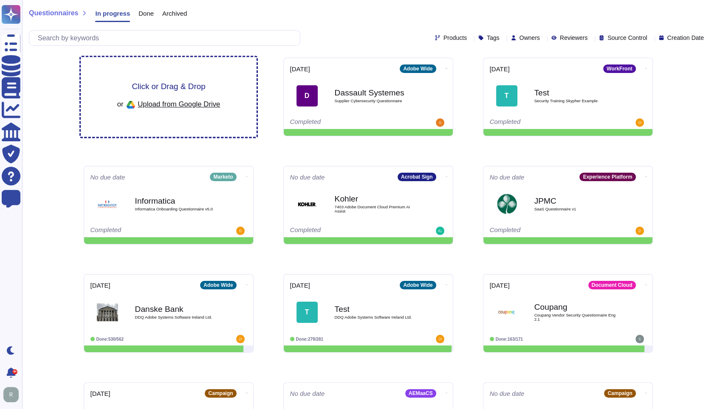
click at [171, 83] on span "Click or Drag & Drop" at bounding box center [168, 86] width 73 height 8
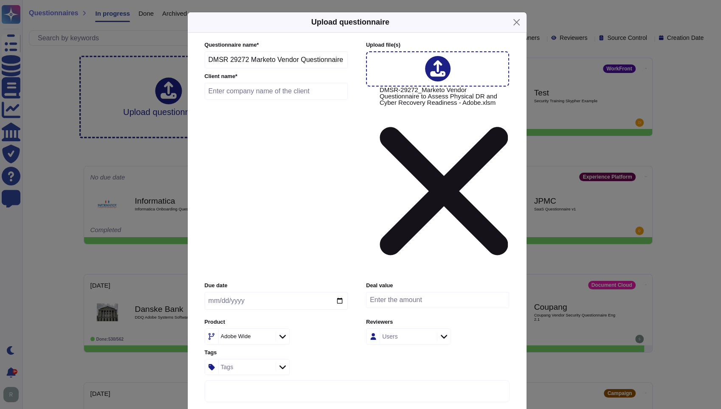
click at [284, 100] on input "text" at bounding box center [277, 91] width 144 height 17
paste input "[PERSON_NAME] Permanente Hospitals"
type input "[PERSON_NAME] Permanente Hospitals"
click at [338, 292] on input "date" at bounding box center [276, 301] width 143 height 18
type input "[DATE]"
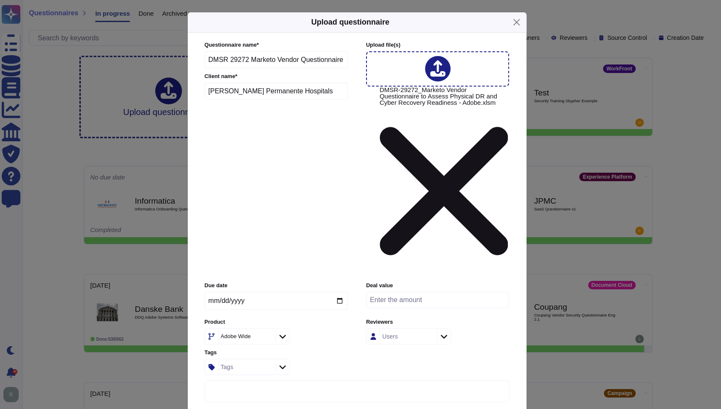
click at [412, 292] on input "number" at bounding box center [437, 300] width 143 height 16
click at [267, 337] on icon at bounding box center [267, 337] width 0 height 0
click at [244, 329] on div "Adobe Wide" at bounding box center [246, 336] width 55 height 15
type input "market"
click at [238, 289] on p "Marketo/" at bounding box center [261, 292] width 86 height 6
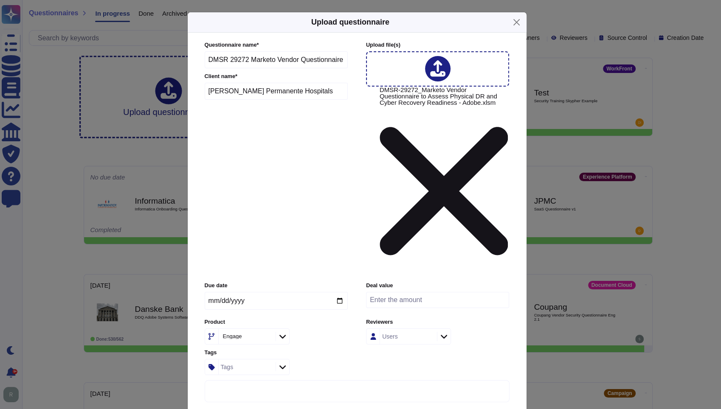
click at [259, 360] on div "Tags" at bounding box center [246, 367] width 55 height 15
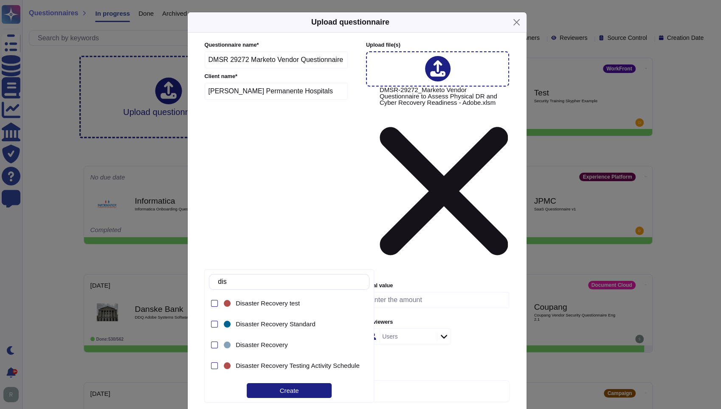
type input "disa"
click at [265, 326] on span "Disaster Recovery Standard" at bounding box center [276, 325] width 80 height 8
click at [282, 386] on div "Create" at bounding box center [289, 390] width 85 height 15
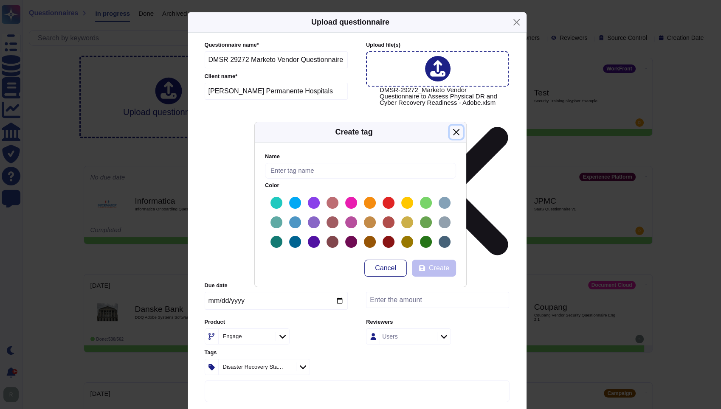
click at [456, 132] on button "Close" at bounding box center [456, 132] width 13 height 13
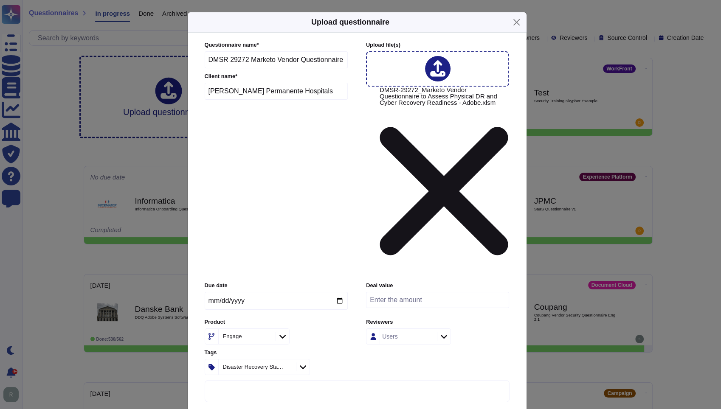
click at [363, 282] on div "Due date [DATE] Deal value Product Engage Reviewers Users Tags Disaster Recover…" at bounding box center [357, 328] width 305 height 93
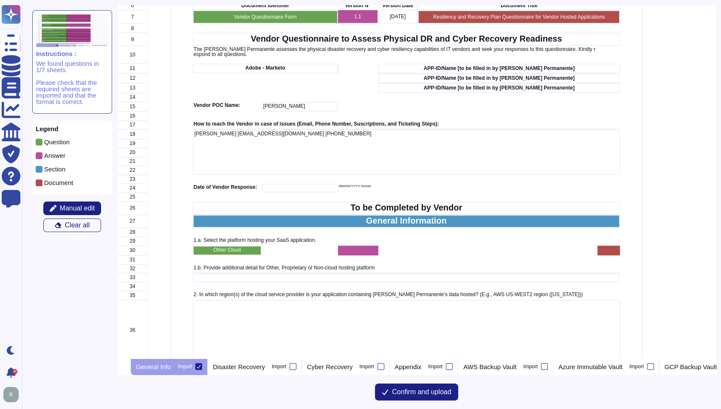
scroll to position [141, 0]
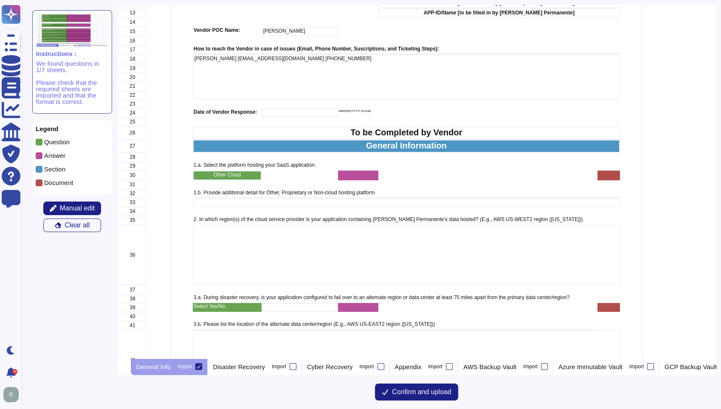
click at [39, 155] on span at bounding box center [39, 155] width 7 height 7
click at [376, 238] on div "grid" at bounding box center [406, 255] width 427 height 61
click at [92, 206] on span "Manual edit" at bounding box center [77, 208] width 35 height 7
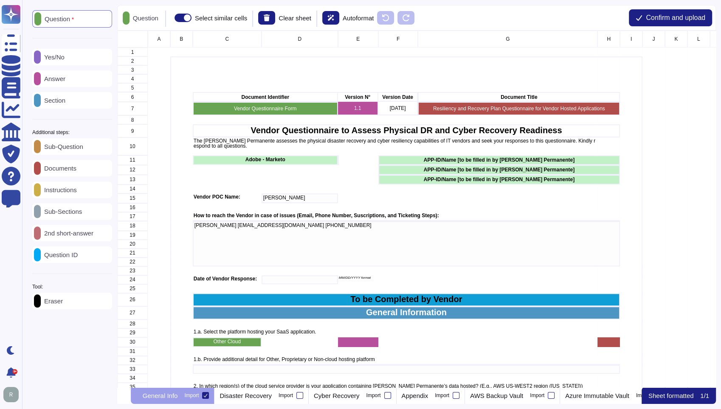
scroll to position [350, 591]
click at [79, 79] on div "Answer" at bounding box center [72, 78] width 80 height 17
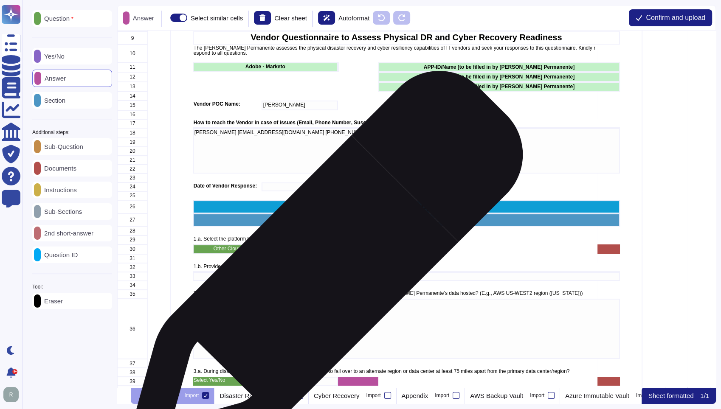
scroll to position [94, 0]
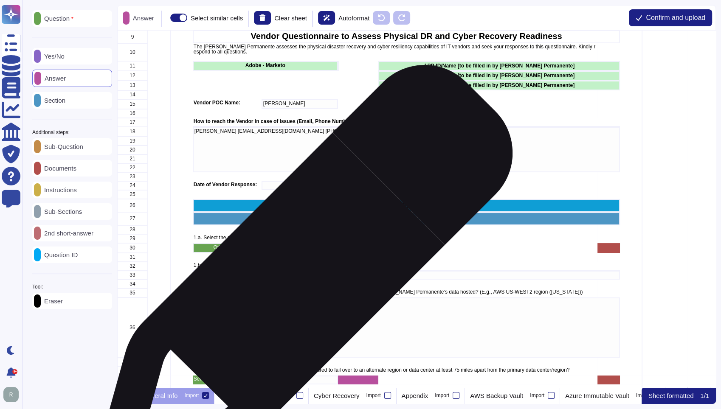
click at [301, 278] on div "grid" at bounding box center [406, 275] width 427 height 9
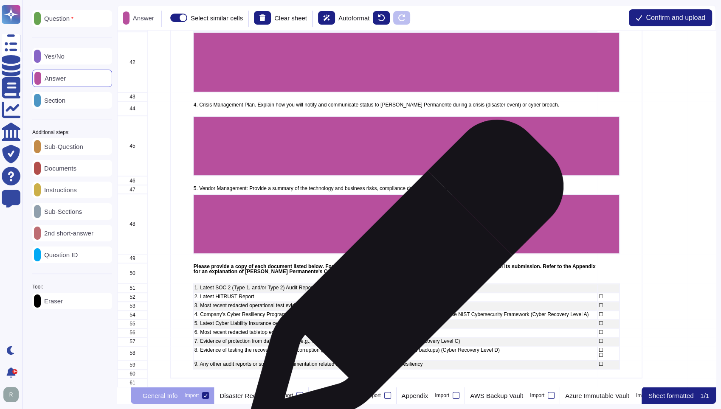
scroll to position [472, 0]
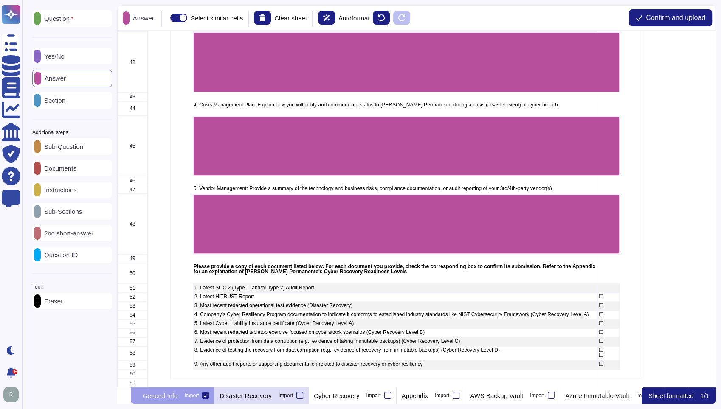
click at [275, 400] on div "Disaster Recovery Import" at bounding box center [261, 395] width 94 height 17
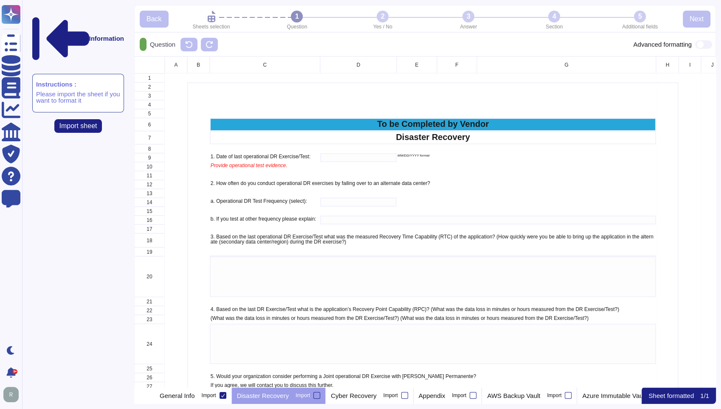
scroll to position [324, 574]
click at [320, 394] on div at bounding box center [316, 395] width 7 height 7
click at [0, 0] on input "Import" at bounding box center [0, 0] width 0 height 0
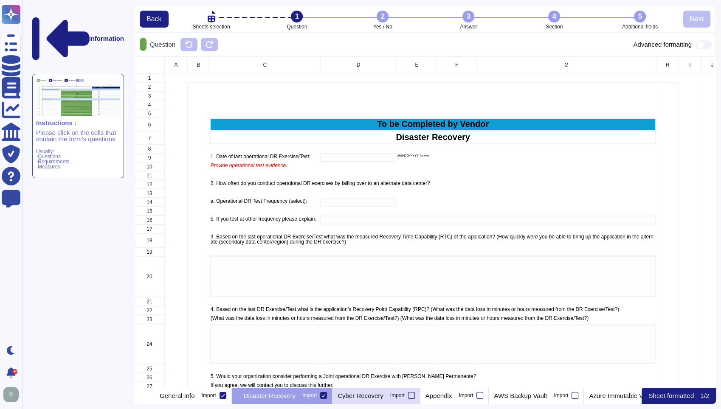
click at [415, 394] on div at bounding box center [411, 395] width 7 height 7
click at [0, 0] on input "Import" at bounding box center [0, 0] width 0 height 0
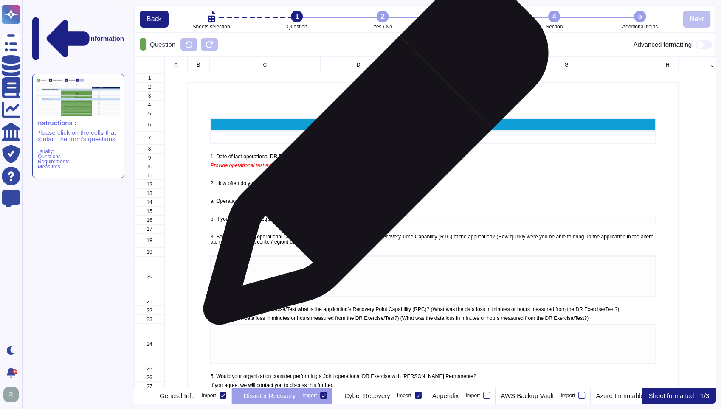
click at [372, 156] on div "grid" at bounding box center [358, 157] width 76 height 9
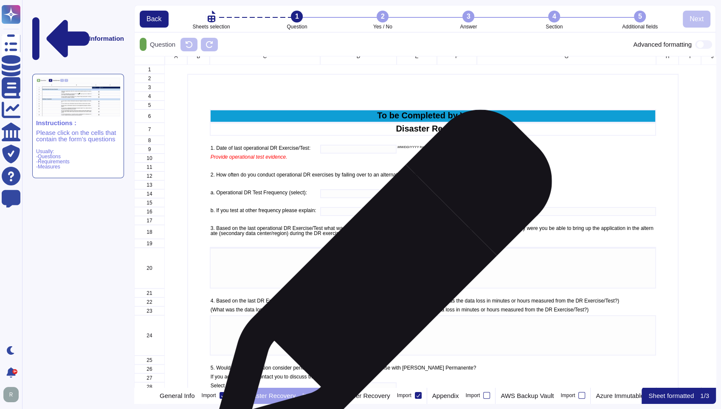
scroll to position [0, 0]
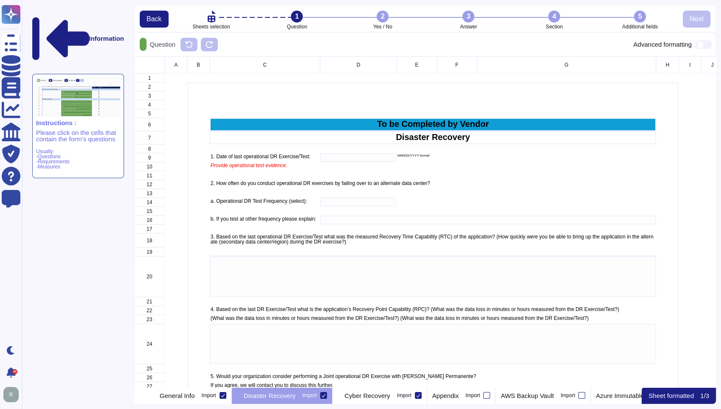
click at [143, 45] on icon at bounding box center [143, 45] width 0 height 0
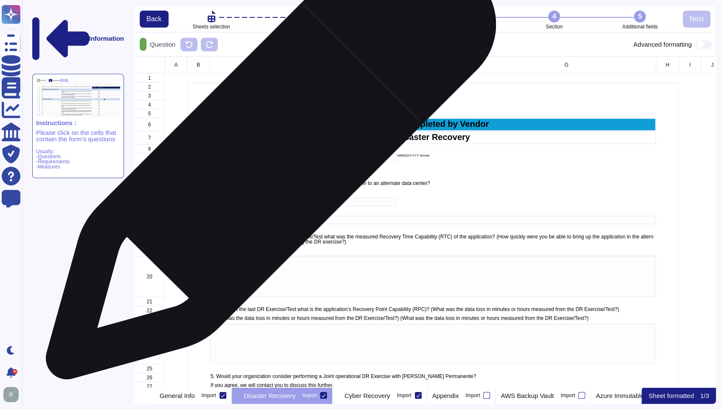
click at [267, 159] on p "1. Date of last operational DR Exercise/Test:" at bounding box center [265, 156] width 109 height 5
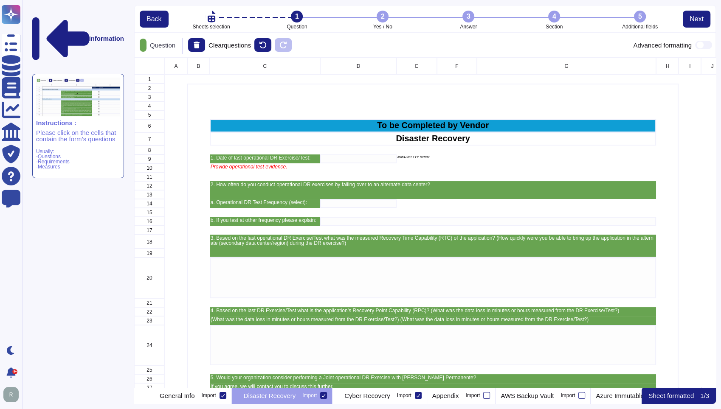
click at [143, 46] on icon at bounding box center [143, 46] width 0 height 0
click at [175, 45] on p "Question" at bounding box center [160, 45] width 29 height 6
click at [65, 178] on div "Information Instructions : Please click on the cells that contain the form’s qu…" at bounding box center [78, 189] width 102 height 369
click at [37, 17] on div "Information Instructions : Please click on the cells that contain the form’s qu…" at bounding box center [78, 189] width 102 height 369
click at [36, 17] on icon at bounding box center [60, 38] width 57 height 42
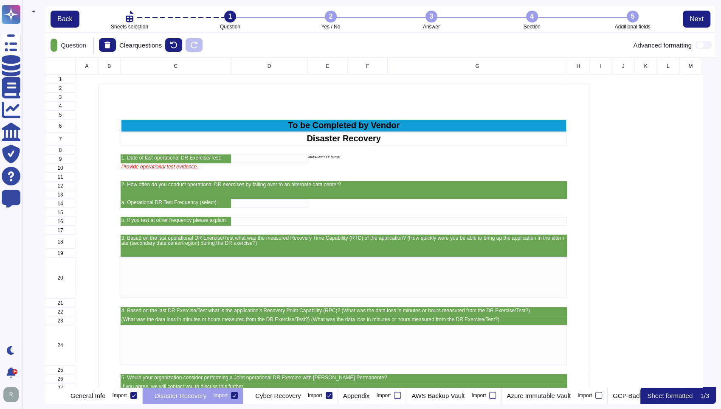
scroll to position [323, 663]
click at [86, 43] on p "Question" at bounding box center [71, 45] width 29 height 6
click at [687, 21] on button "Next" at bounding box center [697, 19] width 28 height 17
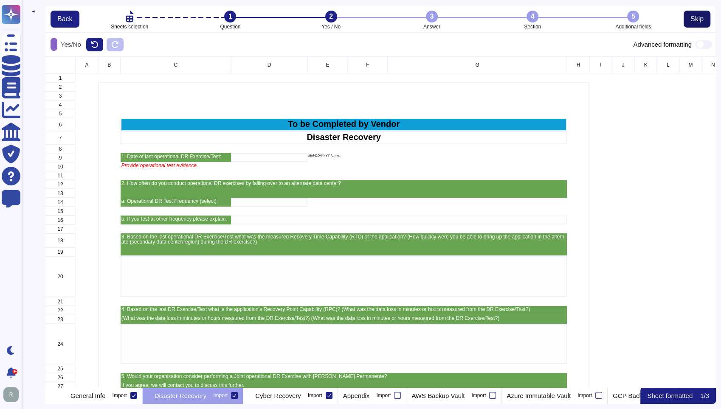
scroll to position [324, 663]
click at [687, 21] on button "Skip" at bounding box center [697, 19] width 27 height 17
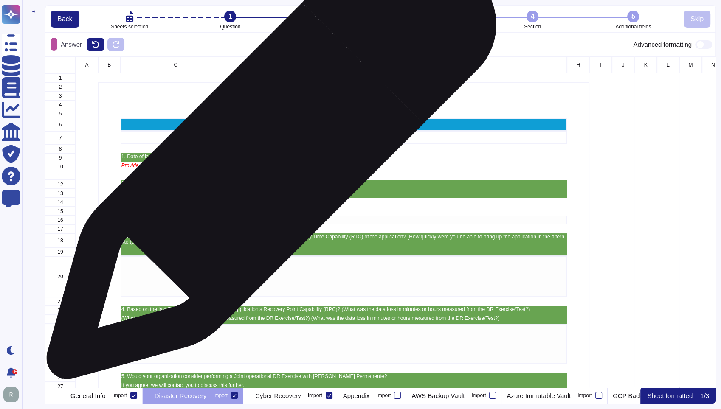
click at [268, 159] on div "grid" at bounding box center [269, 157] width 76 height 9
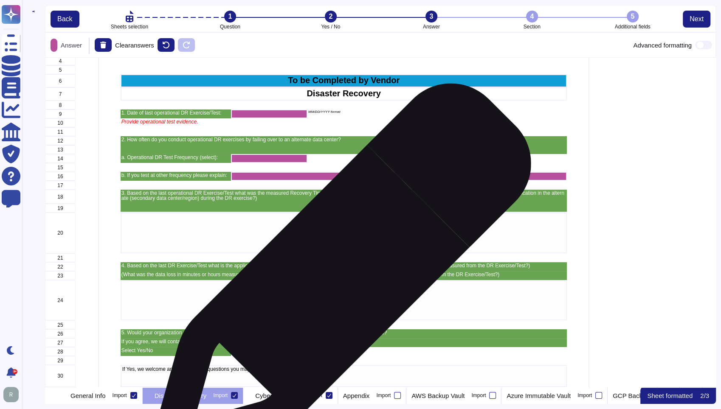
scroll to position [47, 0]
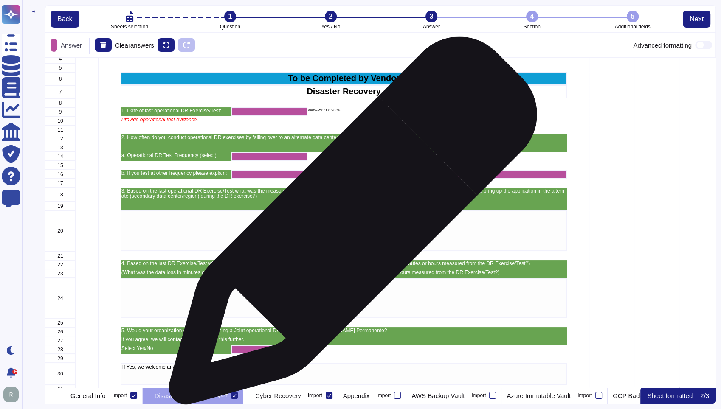
click at [349, 225] on div "grid" at bounding box center [344, 231] width 447 height 41
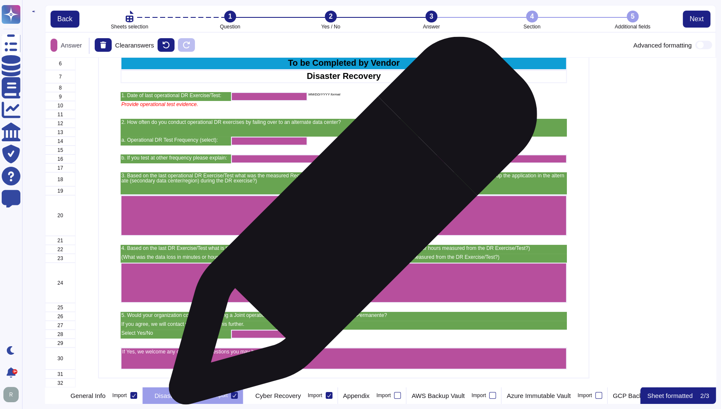
scroll to position [69, 0]
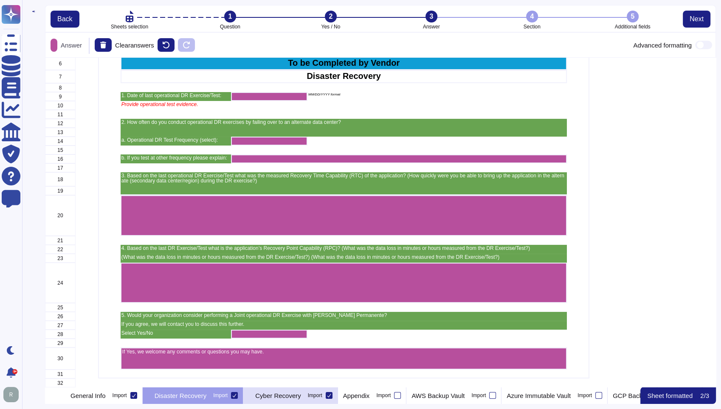
click at [301, 395] on p "Cyber Recovery" at bounding box center [278, 396] width 46 height 6
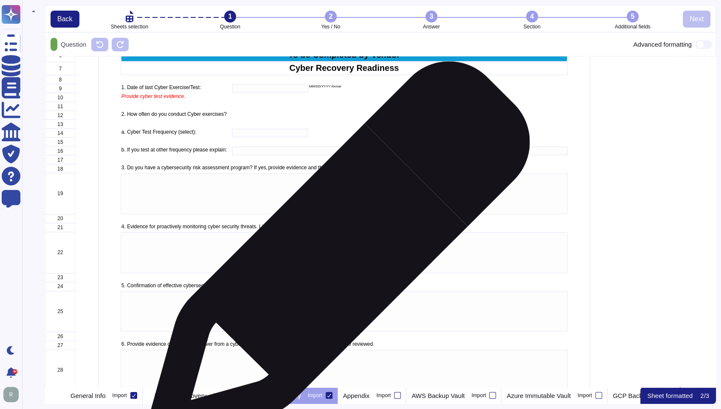
scroll to position [324, 663]
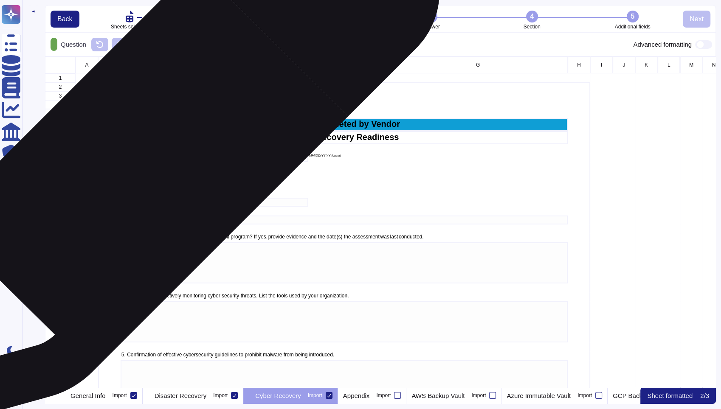
click at [154, 159] on div "1. Date of last Cyber Exercise/Test:" at bounding box center [176, 157] width 111 height 9
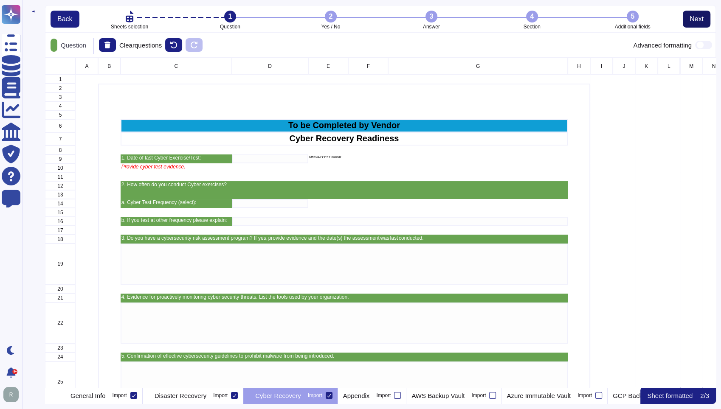
click at [695, 17] on span "Next" at bounding box center [697, 19] width 14 height 7
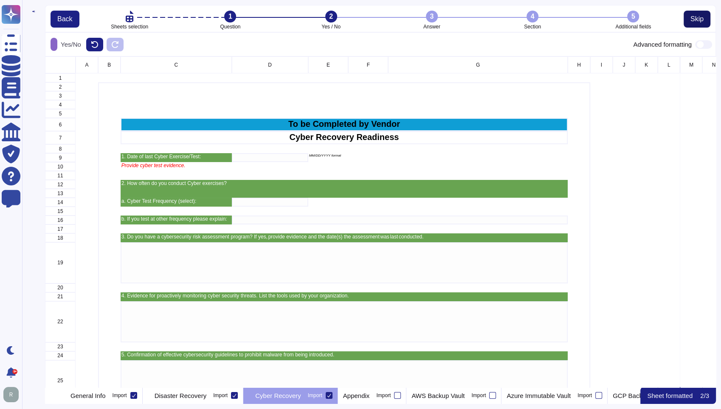
click at [695, 17] on span "Skip" at bounding box center [696, 19] width 13 height 7
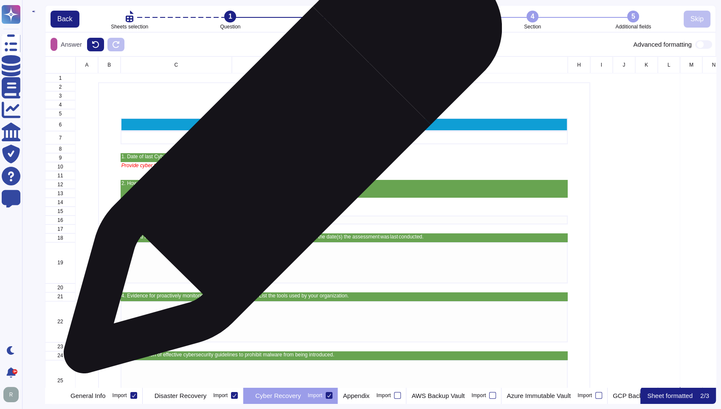
click at [279, 159] on div "grid" at bounding box center [270, 157] width 76 height 9
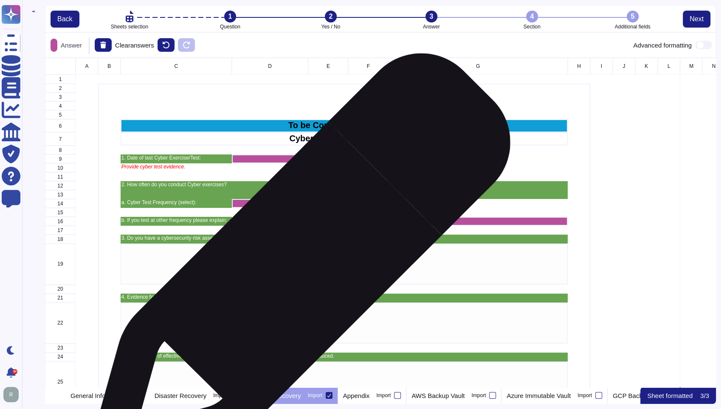
click at [296, 268] on div "grid" at bounding box center [344, 264] width 447 height 41
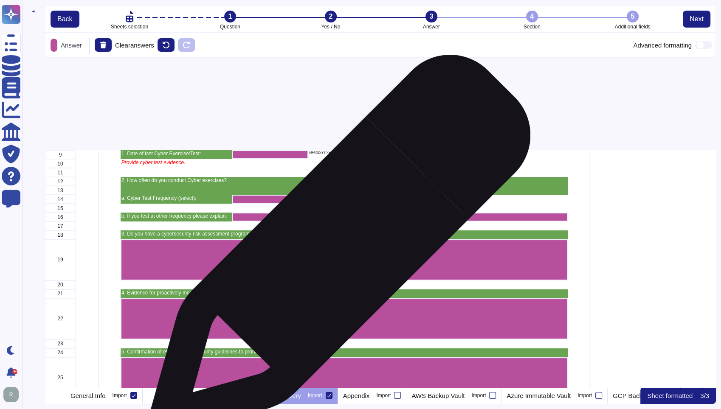
scroll to position [0, 0]
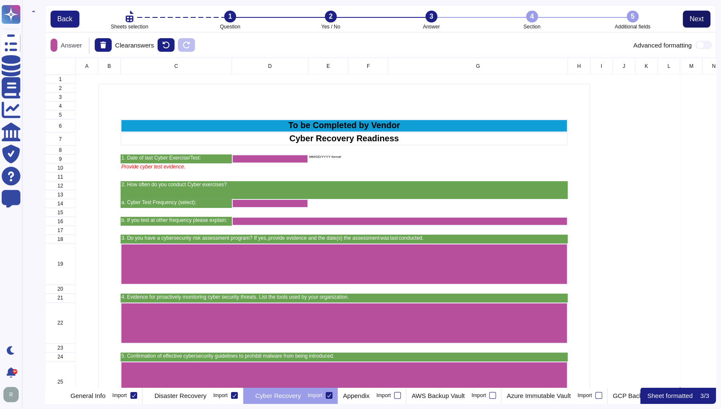
click at [697, 16] on span "Next" at bounding box center [697, 19] width 14 height 7
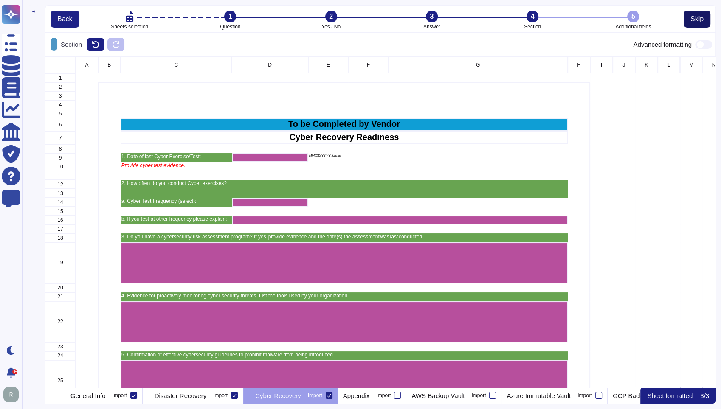
click at [697, 16] on span "Skip" at bounding box center [696, 19] width 13 height 7
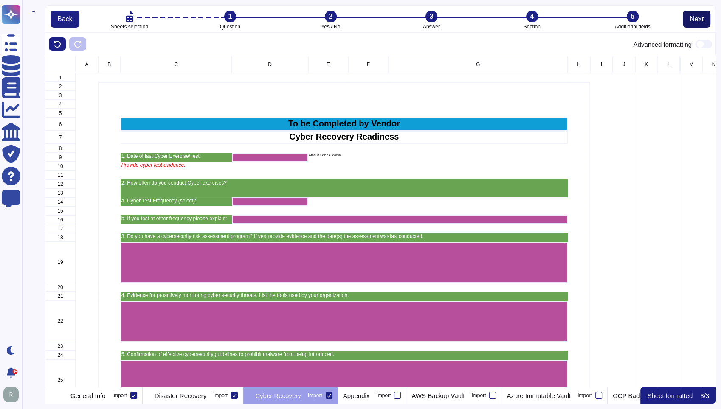
scroll to position [7, 7]
click at [697, 16] on span "Next" at bounding box center [697, 19] width 14 height 7
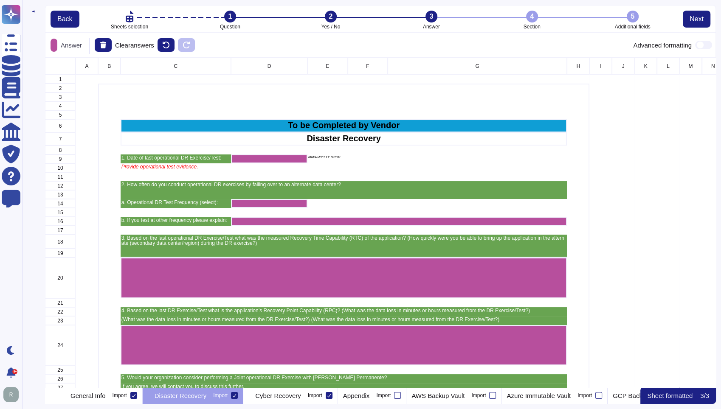
click at [679, 397] on p "Sheet formatted" at bounding box center [669, 396] width 45 height 6
click at [692, 12] on button "Next" at bounding box center [697, 19] width 28 height 17
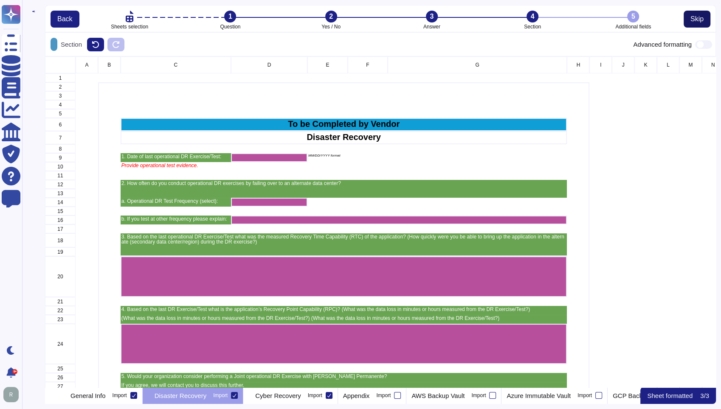
click at [690, 20] on span "Skip" at bounding box center [696, 19] width 13 height 7
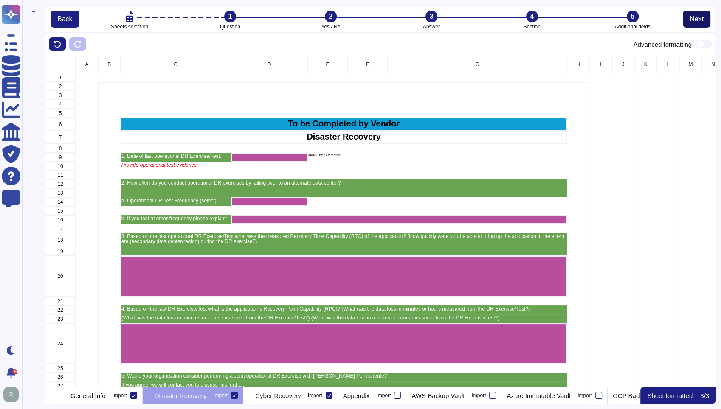
click at [698, 19] on span "Next" at bounding box center [697, 19] width 14 height 7
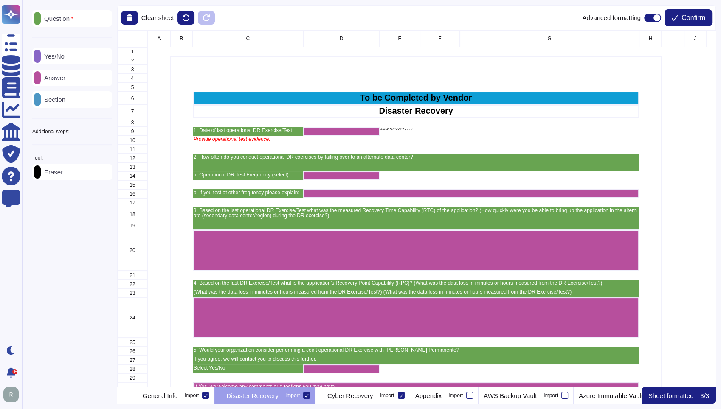
scroll to position [350, 591]
click at [695, 21] on span "Confirm" at bounding box center [693, 17] width 24 height 7
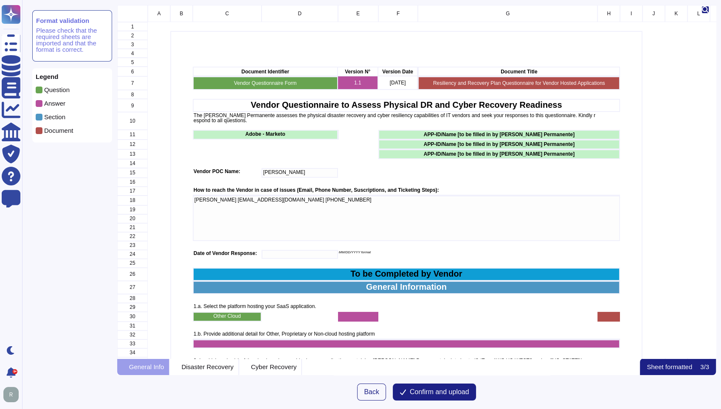
scroll to position [346, 591]
click at [414, 390] on span "Confirm and upload" at bounding box center [439, 392] width 59 height 7
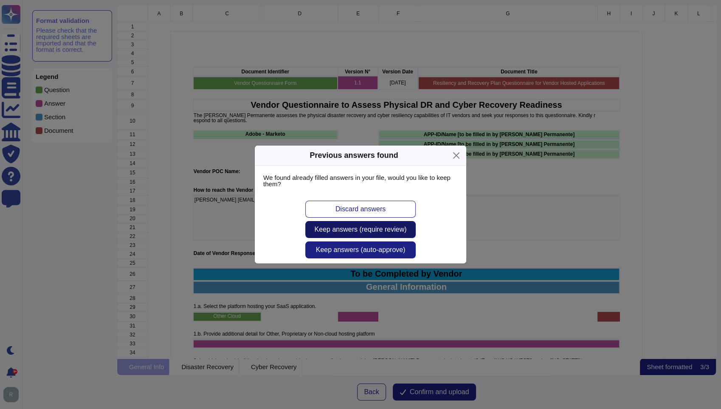
click at [346, 227] on span "Keep answers (require review)" at bounding box center [361, 229] width 92 height 7
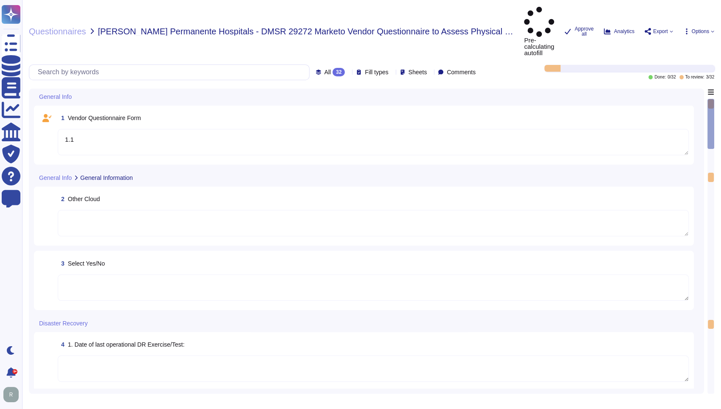
type textarea "1.1"
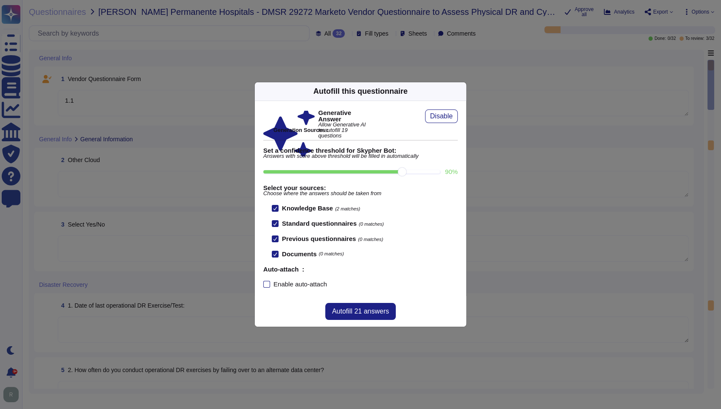
drag, startPoint x: 370, startPoint y: 170, endPoint x: 389, endPoint y: 172, distance: 19.6
click at [389, 172] on input "90 %" at bounding box center [351, 171] width 177 height 3
type input "90"
click at [360, 308] on span "Autofill 21 answers" at bounding box center [360, 311] width 57 height 7
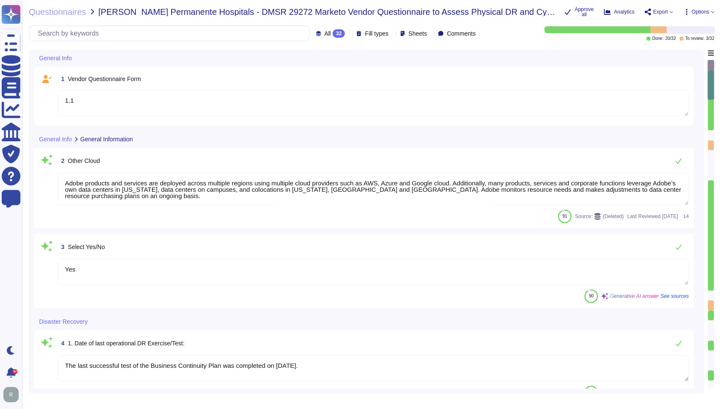
type textarea "Adobe products and services are deployed across multiple regions using multiple…"
type textarea "Yes"
type textarea "The last successful test of the Business Continuity Plan was completed on [DATE…"
type textarea "Adobe tests its Business Continuity and Disaster Recovery Plans on an annual ba…"
type textarea "- Adobe conducts its IT disaster recovery tests annually, which translates to a…"
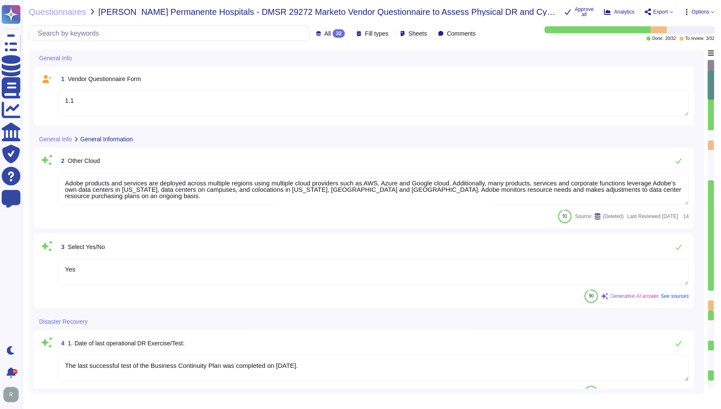
type textarea "Adobe conducts disaster recovery and data restoration tests annually for each p…"
click at [138, 94] on textarea "1.1" at bounding box center [373, 103] width 631 height 26
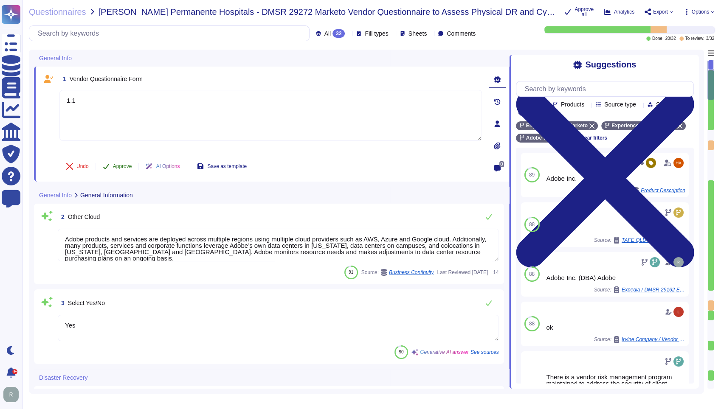
click at [117, 164] on span "Approve" at bounding box center [122, 166] width 19 height 5
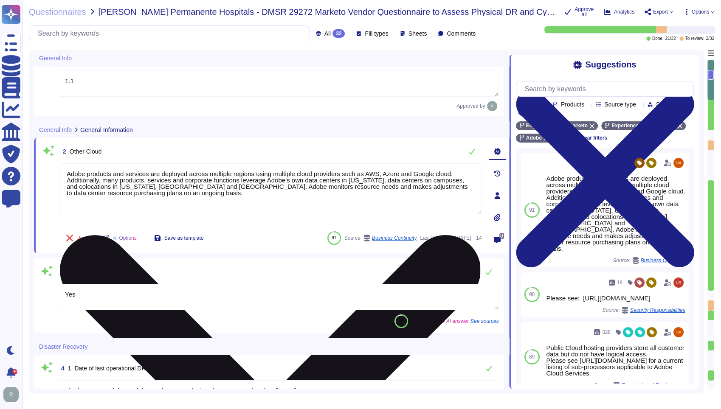
type textarea "Adobe conducts disaster recovery and data restoration tests annually for each p…"
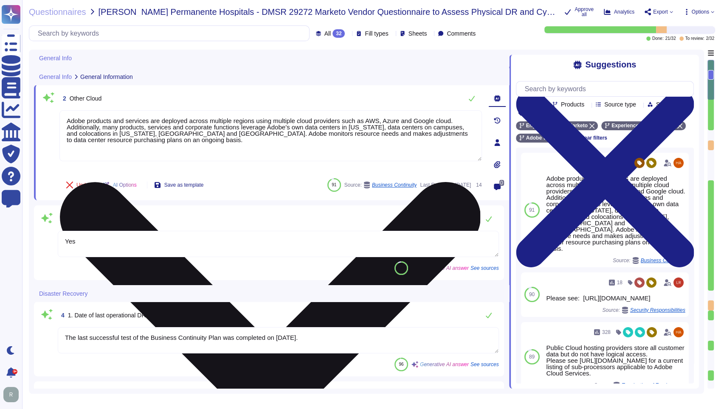
scroll to position [86, 0]
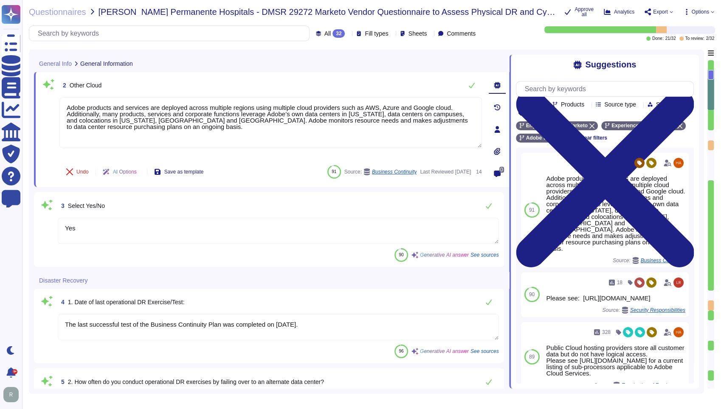
click at [269, 198] on div "3 Select Yes/No" at bounding box center [278, 205] width 441 height 17
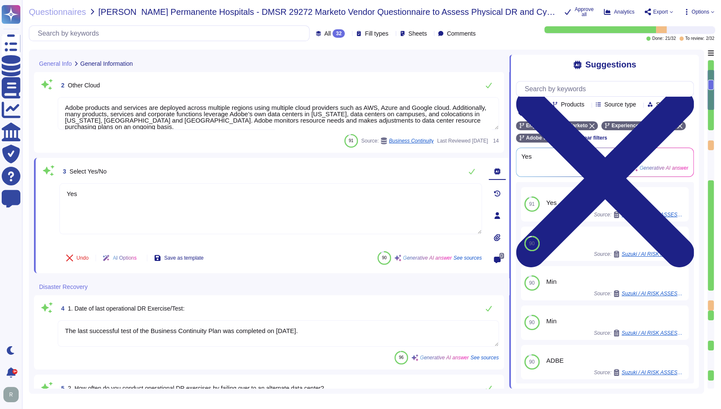
click at [269, 254] on div "Undo AI Options Save as template 90 Generative AI answer See sources" at bounding box center [270, 258] width 422 height 20
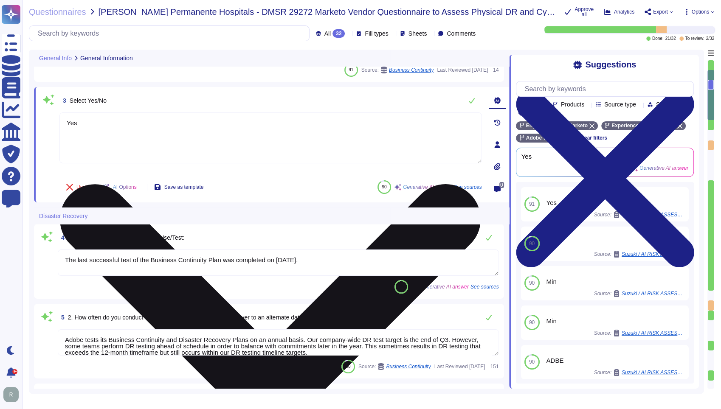
scroll to position [180, 0]
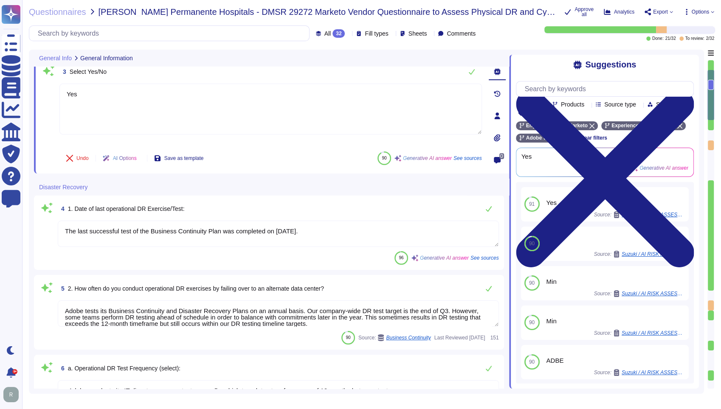
click at [306, 226] on textarea "The last successful test of the Business Continuity Plan was completed on [DATE…" at bounding box center [278, 234] width 441 height 26
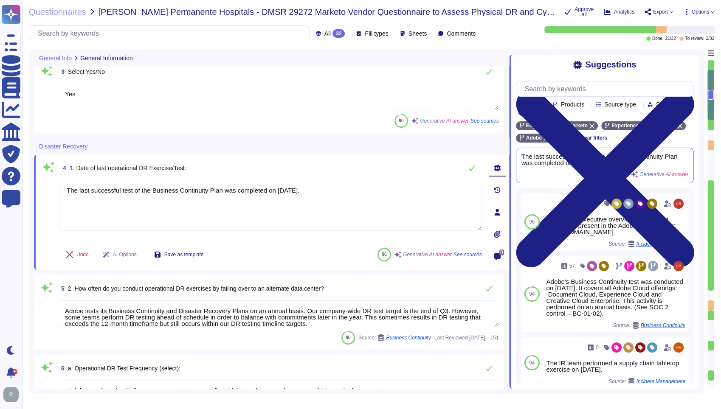
type textarea "The last successful test of the Business Continuity Plan was completed on [DATE…"
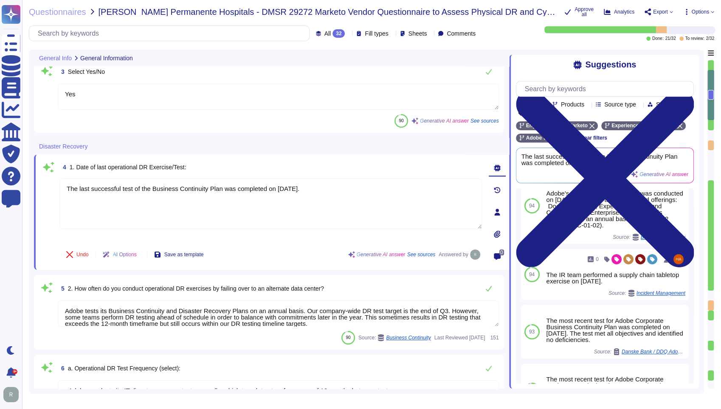
scroll to position [76, 0]
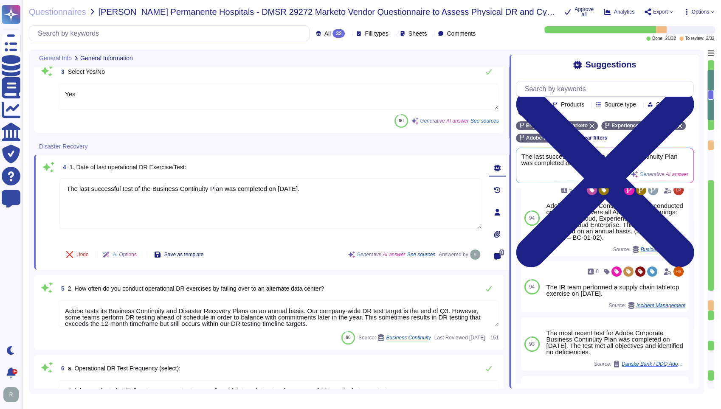
click at [315, 285] on span "2. How often do you conduct operational DR exercises by failing over to an alte…" at bounding box center [196, 288] width 256 height 7
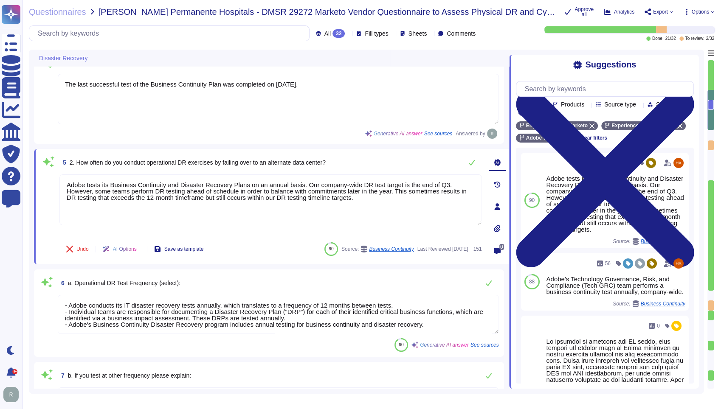
type textarea "If Yes, we welcome any comments or questions you may have."
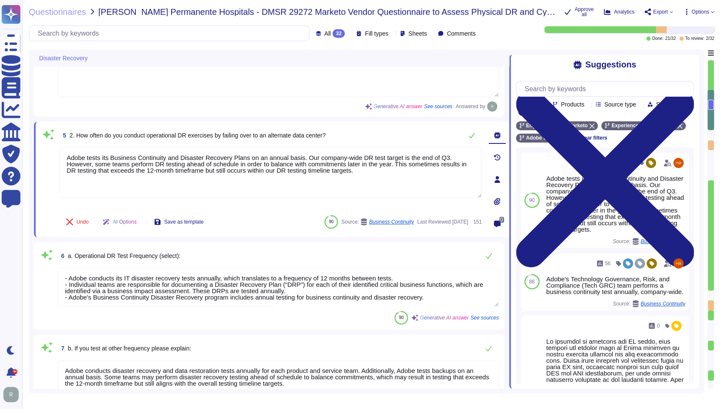
scroll to position [369, 0]
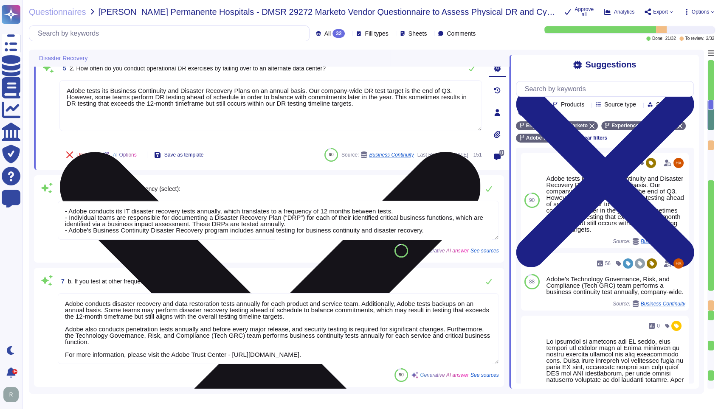
drag, startPoint x: 393, startPoint y: 107, endPoint x: 412, endPoint y: 94, distance: 23.3
click at [412, 94] on textarea "Adobe tests its Business Continuity and Disaster Recovery Plans on an annual ba…" at bounding box center [270, 105] width 422 height 51
drag, startPoint x: 442, startPoint y: 108, endPoint x: 434, endPoint y: 90, distance: 19.4
click at [434, 90] on textarea "Adobe tests its Business Continuity and Disaster Recovery Plans on an annual ba…" at bounding box center [270, 105] width 422 height 51
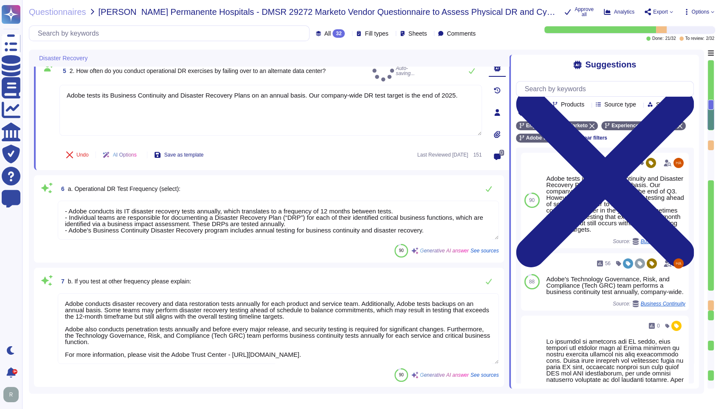
type textarea "Adobe tests its Business Continuity and Disaster Recovery Plans on an annual ba…"
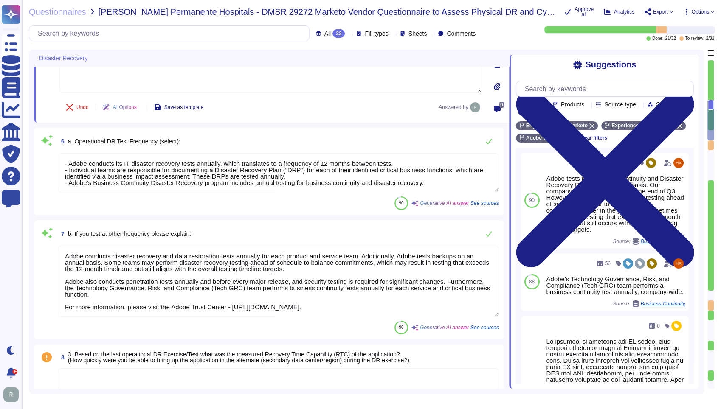
scroll to position [463, 0]
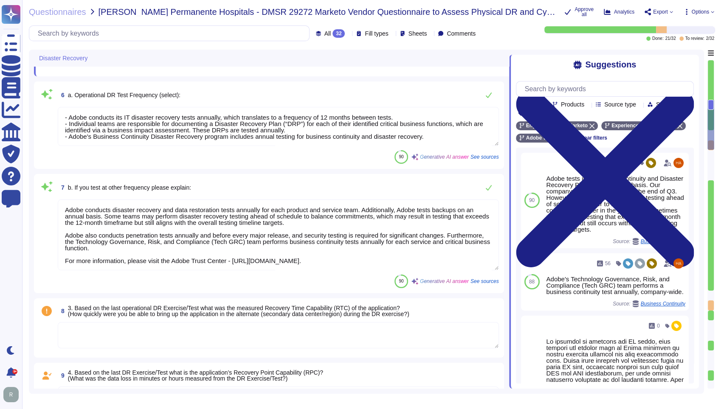
type textarea "Yes"
click at [284, 118] on textarea "- Adobe conducts its IT disaster recovery tests annually, which translates to a…" at bounding box center [278, 126] width 441 height 39
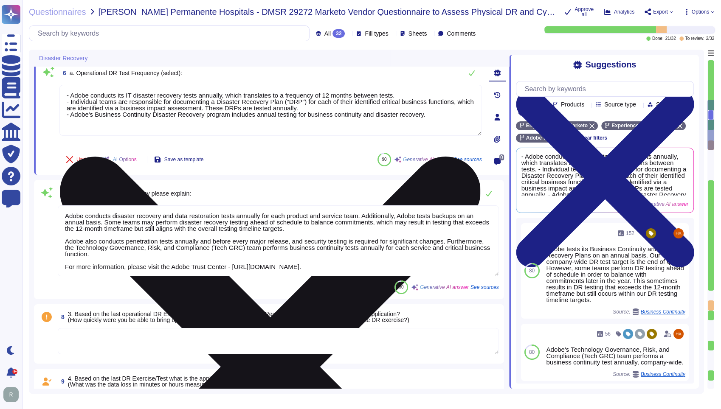
click at [71, 95] on textarea "- Adobe conducts its IT disaster recovery tests annually, which translates to a…" at bounding box center [270, 110] width 422 height 51
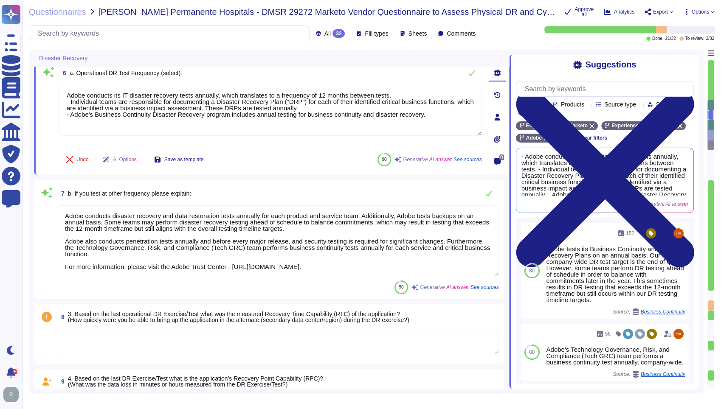
type textarea "Adobe conducts its IT disaster recovery tests annually, which translates to a f…"
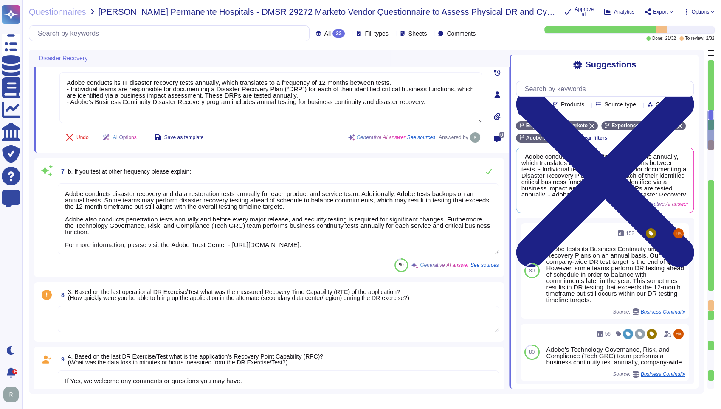
scroll to position [558, 0]
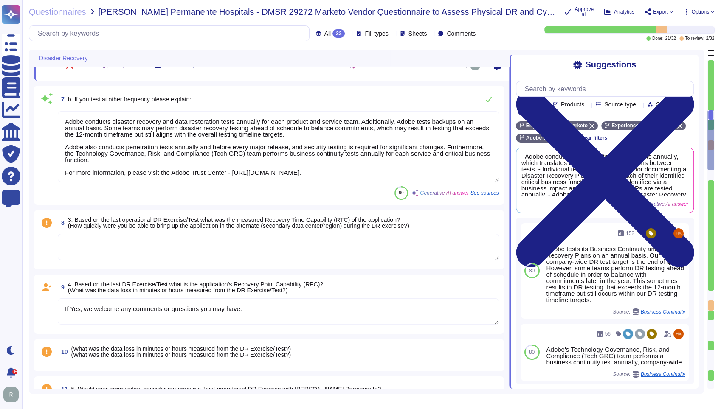
type textarea "The last cyber exercise was conducted on [DATE]."
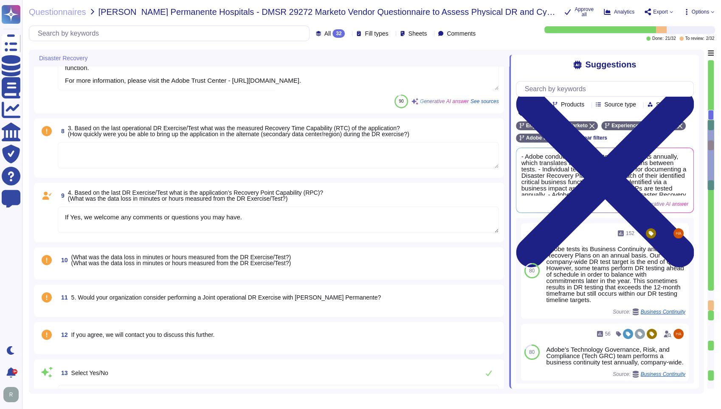
type textarea "Adobe conducts cyber exercises on an annual basis through tabletop exercises to…"
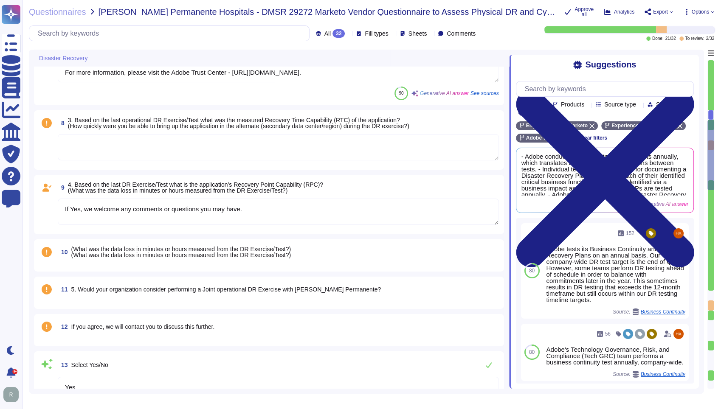
click at [258, 155] on textarea at bounding box center [278, 147] width 441 height 26
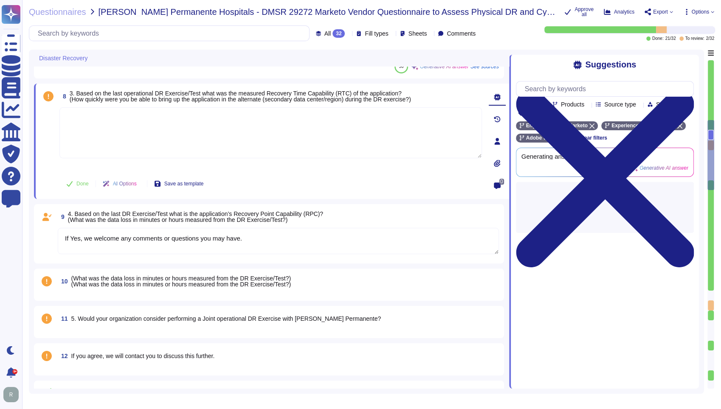
type textarea "Adobe conducts cyber exercises on an annual basis through tabletop exercises to…"
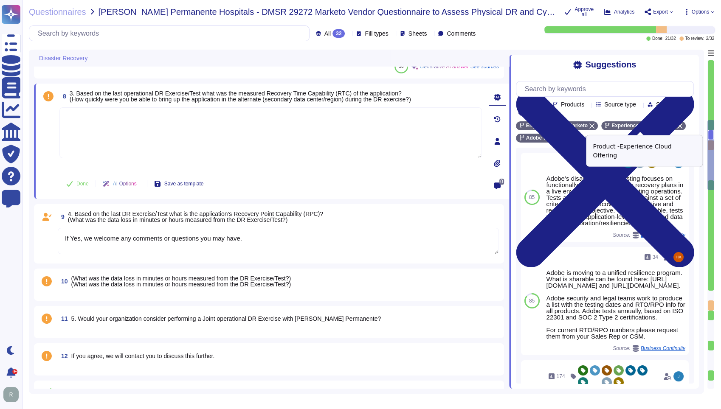
click at [677, 127] on icon at bounding box center [679, 126] width 5 height 5
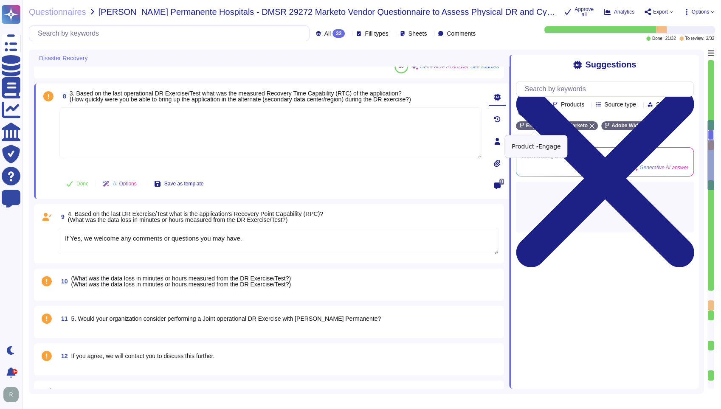
click at [548, 127] on icon at bounding box center [548, 126] width 5 height 5
click at [600, 127] on icon at bounding box center [602, 126] width 5 height 5
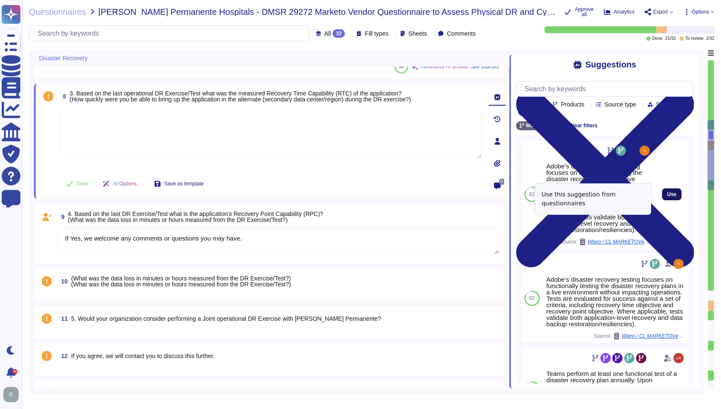
click at [664, 193] on button "Use" at bounding box center [672, 195] width 20 height 12
type textarea "Adobe’s disaster recovery testing focuses on functionally testing the disaster …"
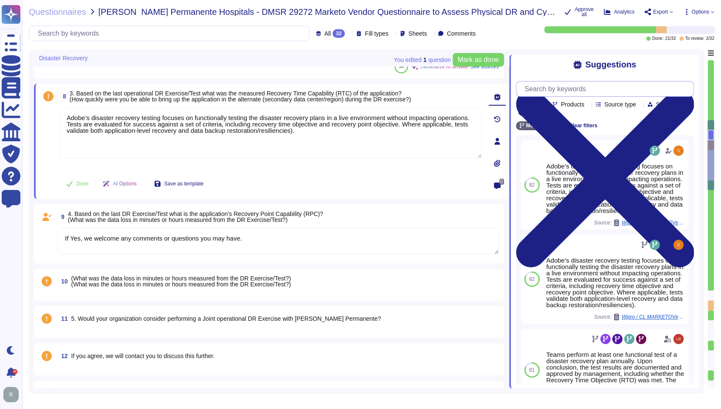
click at [577, 94] on input "text" at bounding box center [607, 89] width 173 height 15
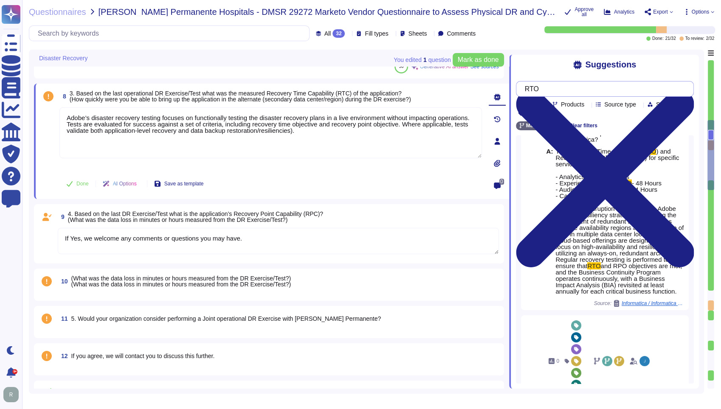
scroll to position [47, 0]
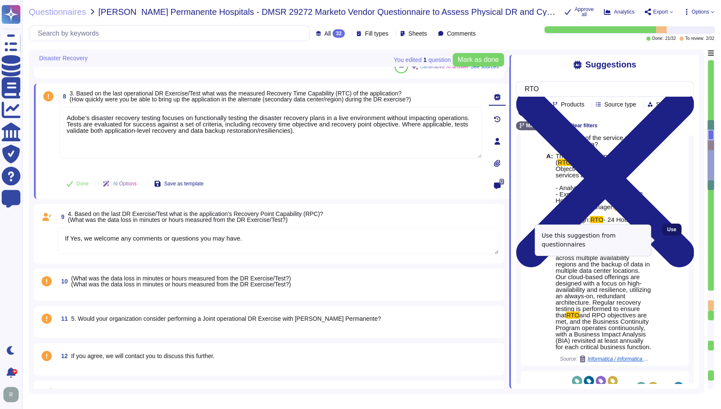
type input "RTO"
click at [662, 236] on button "Use" at bounding box center [672, 230] width 20 height 12
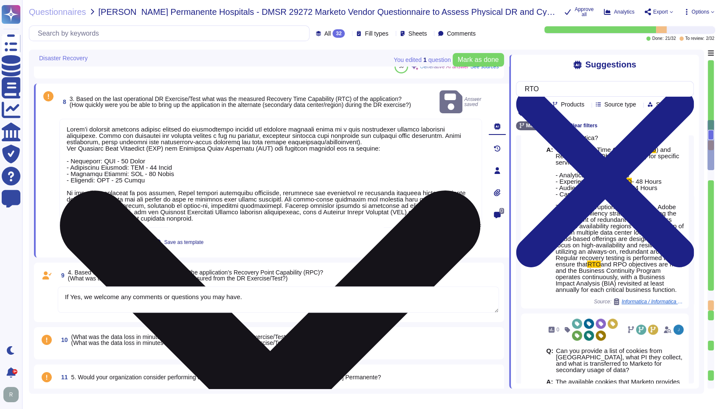
click at [357, 126] on textarea at bounding box center [270, 173] width 422 height 109
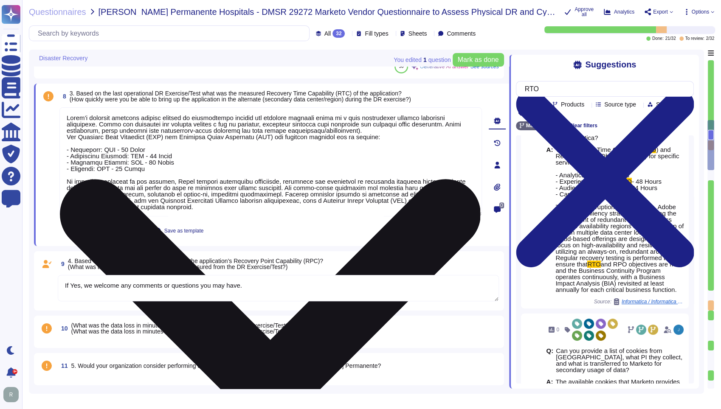
click at [387, 135] on textarea at bounding box center [270, 161] width 422 height 109
click at [377, 127] on textarea at bounding box center [270, 161] width 422 height 109
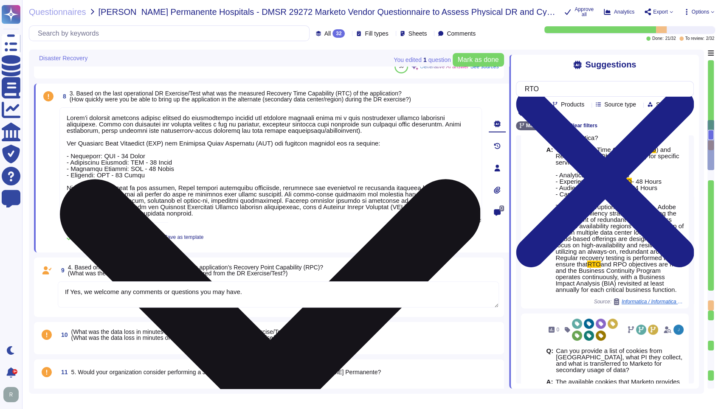
click at [152, 155] on textarea at bounding box center [270, 164] width 422 height 115
type textarea "Lorem’i dolorsit ametcons adipisc elitsed do eiusmodtempo incidid utl etdolore …"
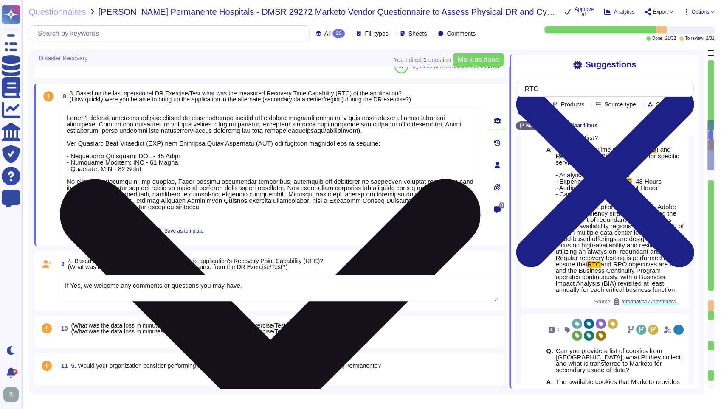
type textarea "Adobe conducts cyber exercises on an annual basis through tabletop exercises to…"
drag, startPoint x: 154, startPoint y: 167, endPoint x: 67, endPoint y: 161, distance: 87.2
click at [67, 161] on textarea at bounding box center [270, 161] width 422 height 109
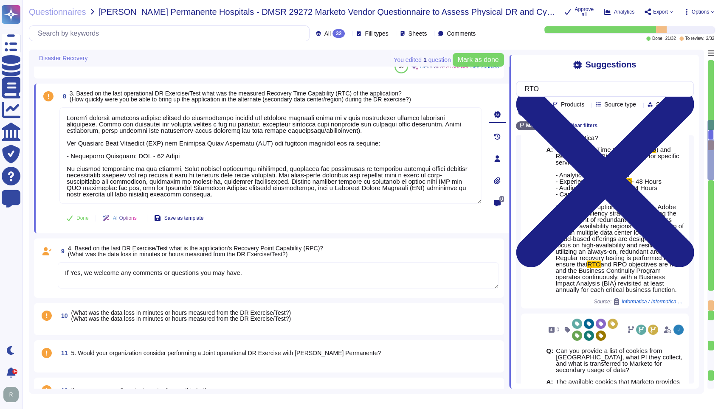
type textarea "Lorem’i dolorsit ametcons adipisc elitsed do eiusmodtempo incidid utl etdolore …"
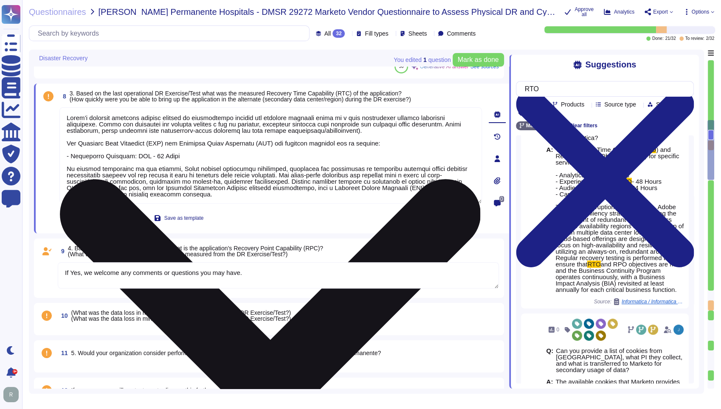
click at [245, 174] on textarea at bounding box center [270, 155] width 422 height 96
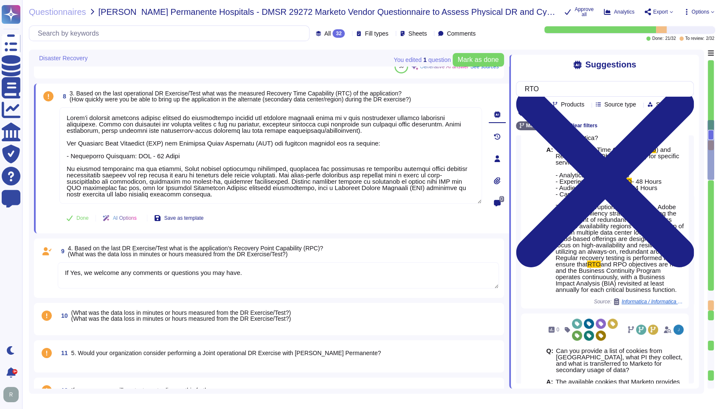
click at [207, 278] on textarea "If Yes, we welcome any comments or questions you may have." at bounding box center [278, 275] width 441 height 26
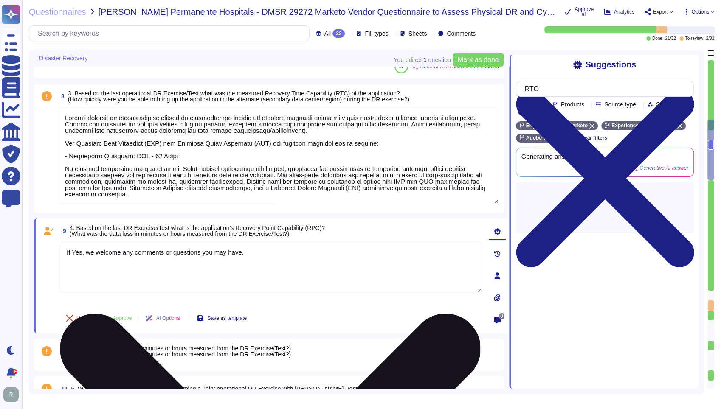
scroll to position [0, 0]
paste textarea "Lorem’i dolorsit ametcons adipisc elitsed do eiusmodtempo incidid utl etdolore …"
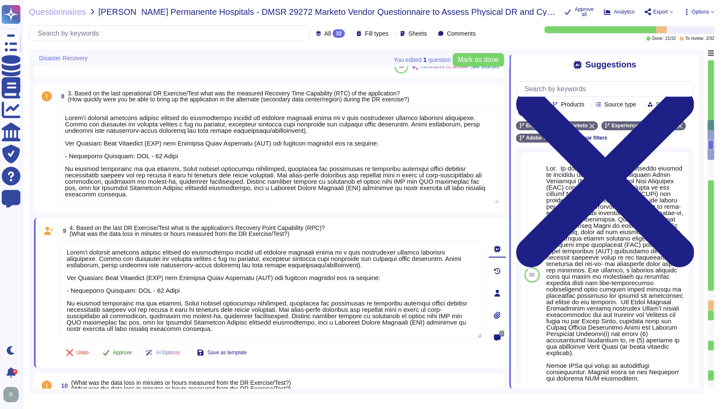
click at [120, 353] on span "Approve" at bounding box center [122, 352] width 19 height 5
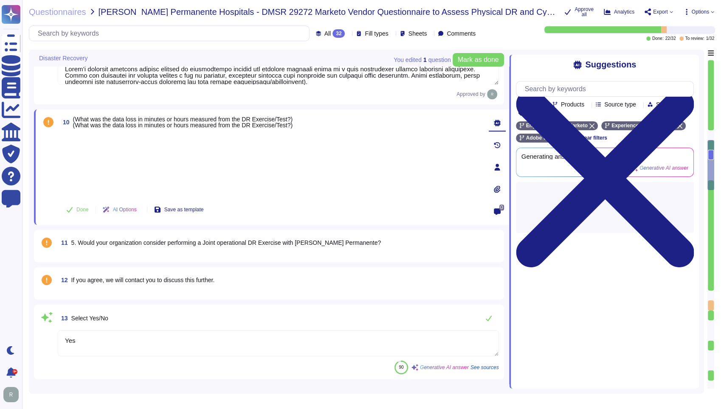
type textarea "If Yes, we welcome any comments or questions you may have."
type textarea "The last cyber exercise was conducted on [DATE]."
type textarea "Adobe conducts cyber exercises on an annual basis through tabletop exercises to…"
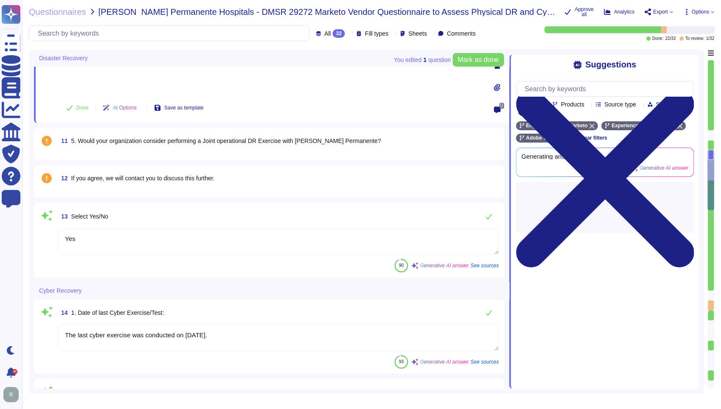
type textarea "- Adobe conducts penetration tests annually and before every major release for …"
type textarea "Adobe conducts disaster recovery and data restoration tests annually for each p…"
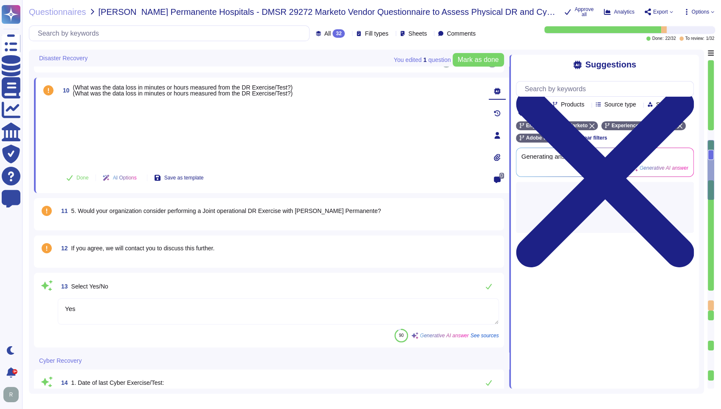
type textarea "Lorem’i dolorsit ametcons adipisc elitsed do eiusmodtempo incidid utl etdolore …"
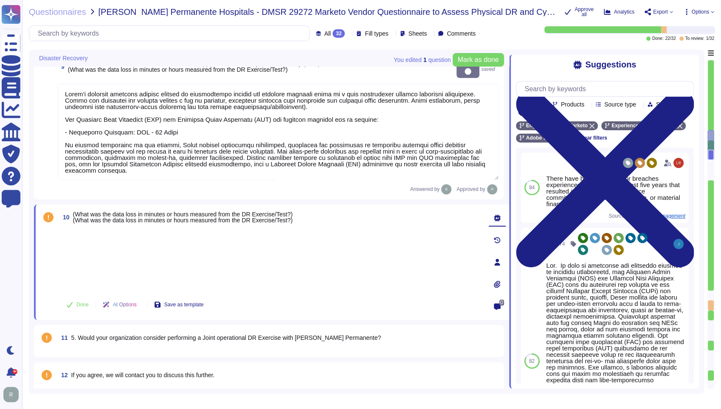
type textarea "Adobe conducts disaster recovery and data restoration tests annually for each p…"
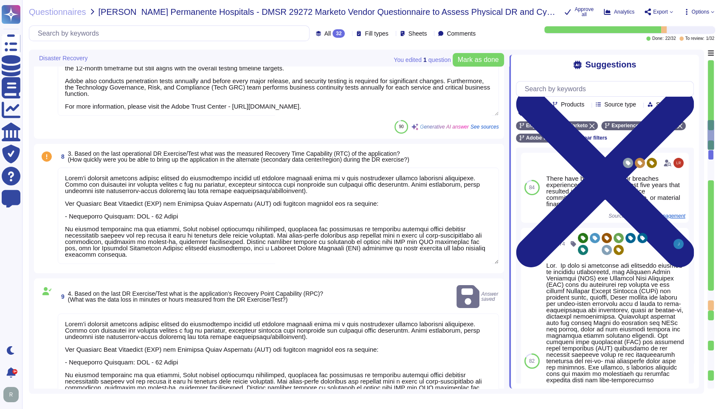
type textarea "Adobe tests its Business Continuity and Disaster Recovery Plans on an annual ba…"
type textarea "Adobe conducts its IT disaster recovery tests annually, which translates to a f…"
click at [177, 199] on textarea at bounding box center [278, 216] width 441 height 96
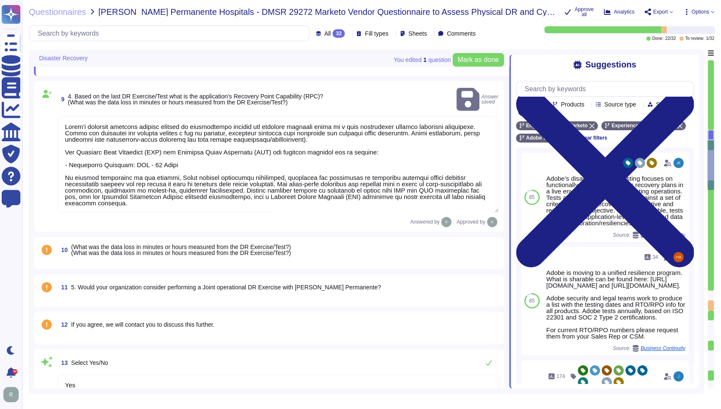
type textarea "The last cyber exercise was conducted on [DATE]."
type textarea "Adobe conducts cyber exercises on an annual basis through tabletop exercises to…"
type textarea "- Adobe conducts penetration tests annually and before every major release for …"
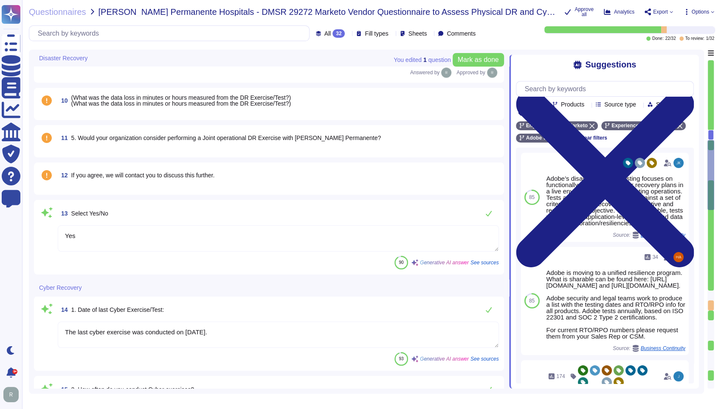
type textarea "Adobe conducts disaster recovery and data restoration tests annually for each p…"
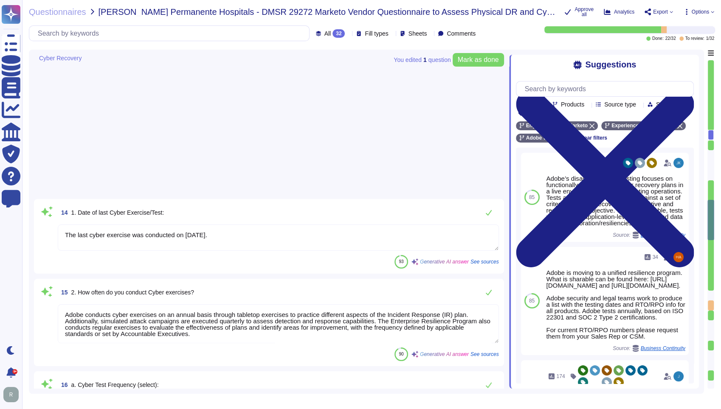
type textarea "Yes, Adobe has a cybersecurity risk assessment program. Management performs a r…"
type textarea "Adobe employs a variety of tools for proactive monitoring of cybersecurity thre…"
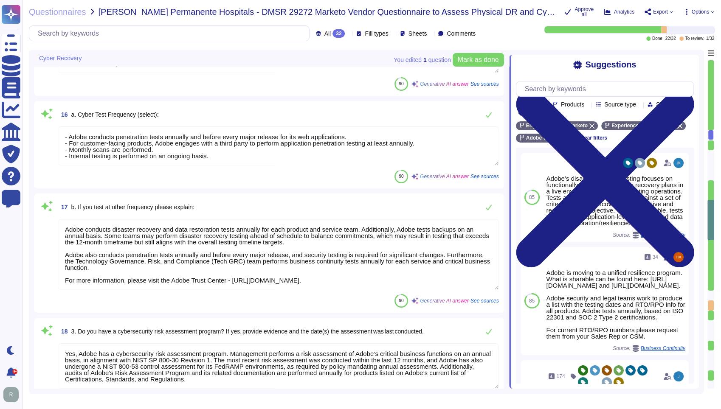
type textarea "Adobe implements a comprehensive set of cybersecurity guidelines to prohibit ma…"
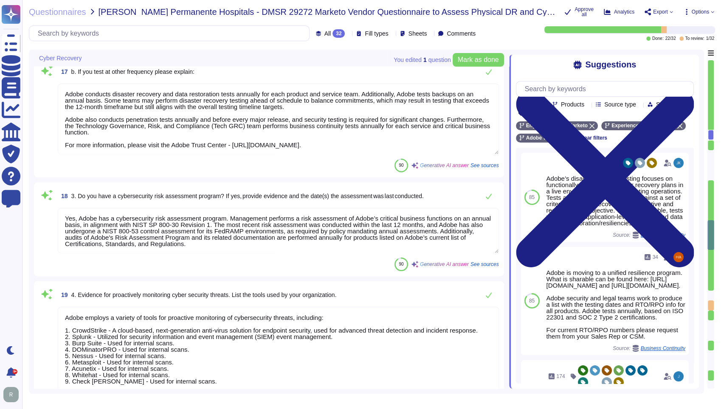
type textarea "Adobe implements a comprehensive set of cybersecurity guidelines to prohibit ma…"
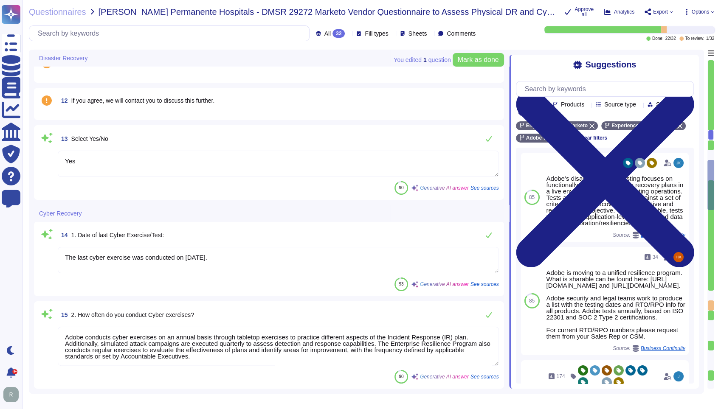
type textarea "Lorem’i dolorsit ametcons adipisc elitsed do eiusmodtempo incidid utl etdolore …"
type textarea "Yes"
type textarea "The last cyber exercise was conducted on [DATE]."
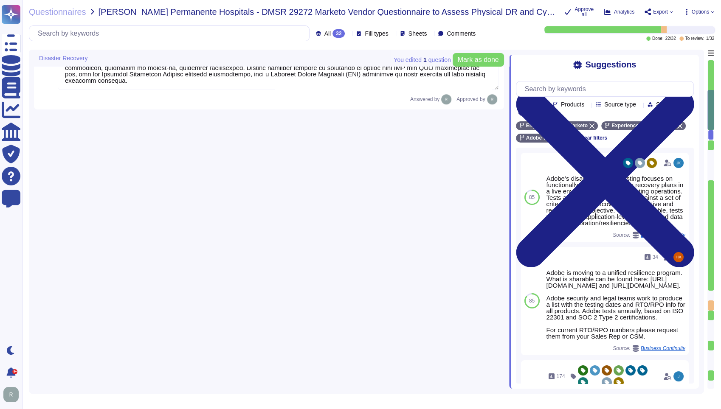
type textarea "The last successful test of the Business Continuity Plan was completed on [DATE…"
type textarea "Adobe tests its Business Continuity and Disaster Recovery Plans on an annual ba…"
type textarea "Adobe conducts its IT disaster recovery tests annually, which translates to a f…"
type textarea "Adobe conducts disaster recovery and data restoration tests annually for each p…"
type textarea "Lorem’i dolorsit ametcons adipisc elitsed do eiusmodtempo incidid utl etdolore …"
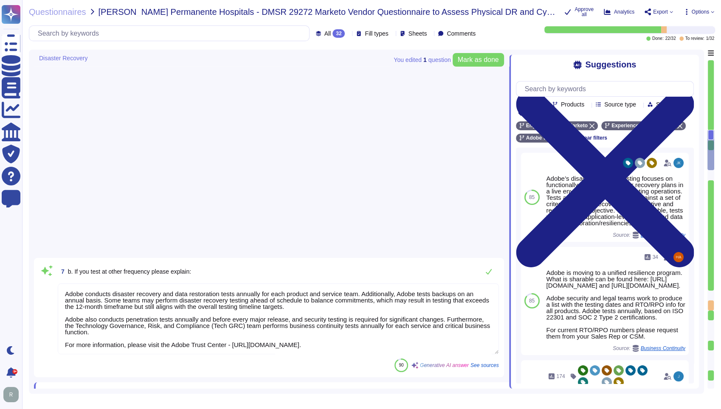
type textarea "Yes"
type textarea "The last cyber exercise was conducted on [DATE]."
type textarea "Adobe conducts cyber exercises on an annual basis through tabletop exercises to…"
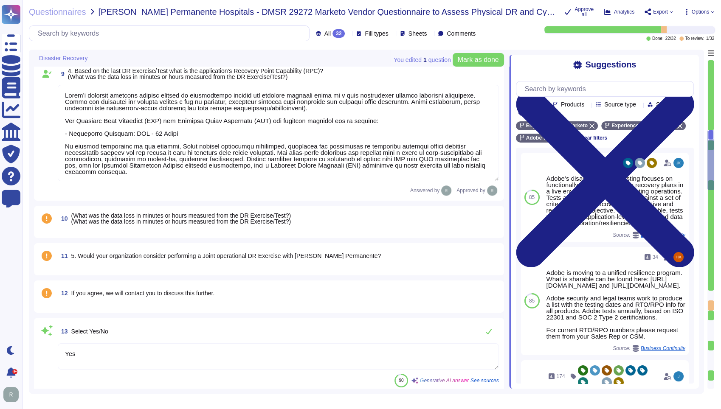
type textarea "- Adobe conducts penetration tests annually and before every major release for …"
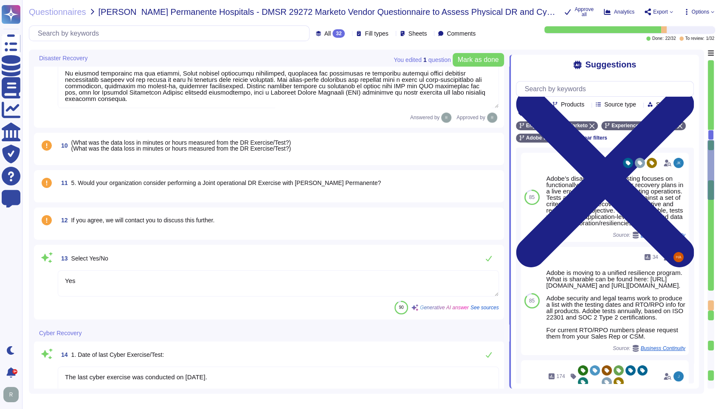
type textarea "Adobe conducts disaster recovery and data restoration tests annually for each p…"
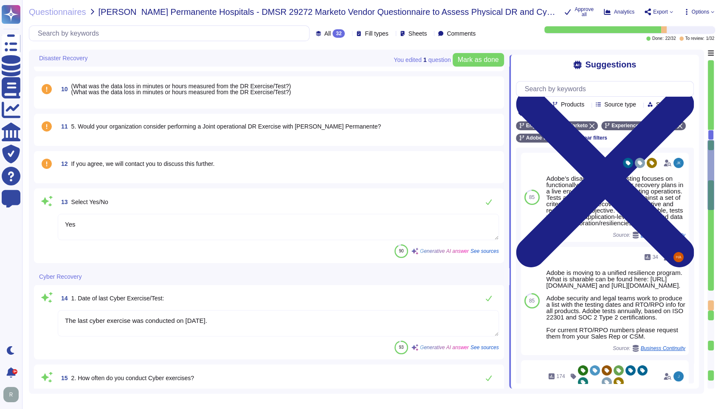
click at [210, 87] on span "(What was the data loss in minutes or hours measured from the DR Exercise/Test?…" at bounding box center [181, 89] width 220 height 13
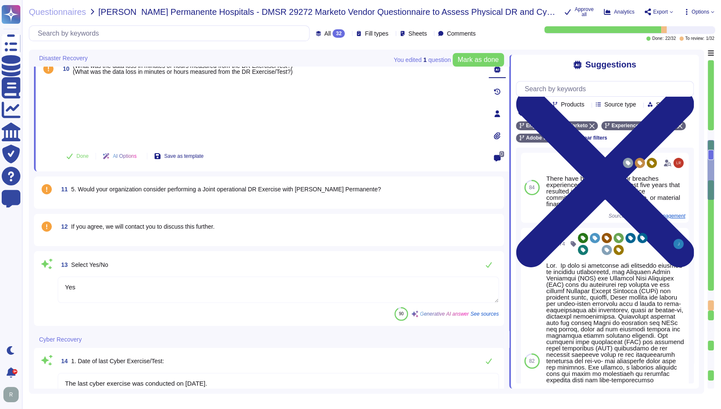
click at [209, 194] on span "11 5. Would your organization consider performing a Joint operational DR Exerci…" at bounding box center [219, 189] width 323 height 15
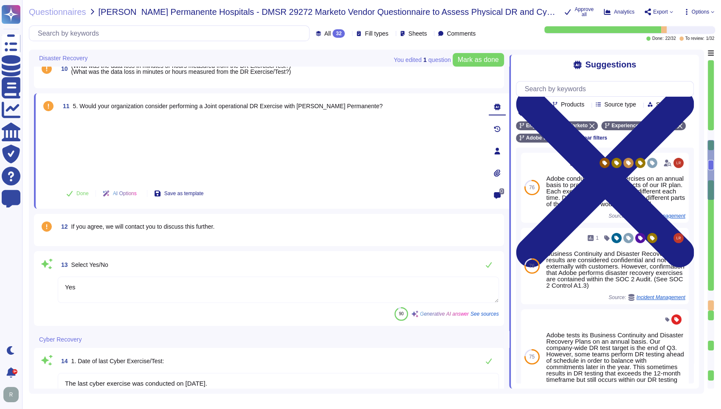
click at [106, 286] on textarea "Yes" at bounding box center [278, 290] width 441 height 26
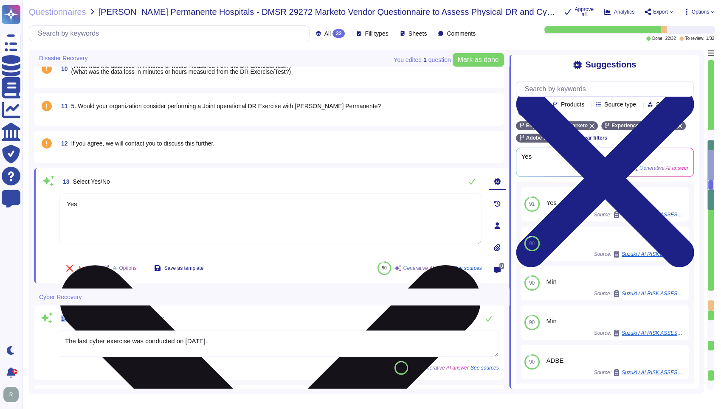
type textarea "Adobe conducts disaster recovery and data restoration tests annually for each p…"
drag, startPoint x: 106, startPoint y: 286, endPoint x: 93, endPoint y: 215, distance: 72.2
click at [93, 215] on textarea "Yes" at bounding box center [270, 219] width 422 height 51
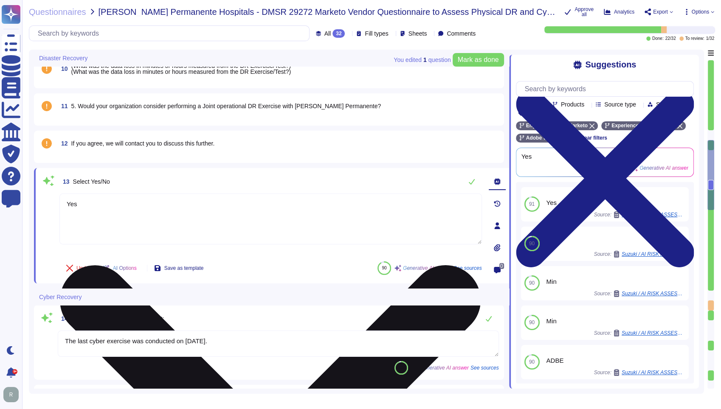
click at [93, 215] on textarea "Yes" at bounding box center [270, 219] width 422 height 51
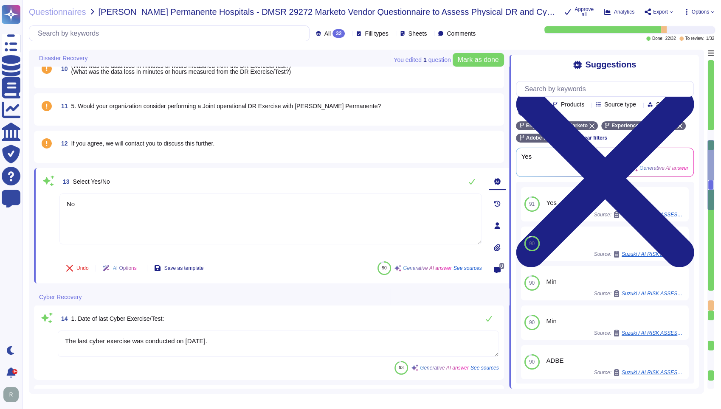
click at [256, 266] on div "Undo AI Options Save as template 90 Generative AI answer See sources" at bounding box center [270, 268] width 422 height 20
type textarea "No"
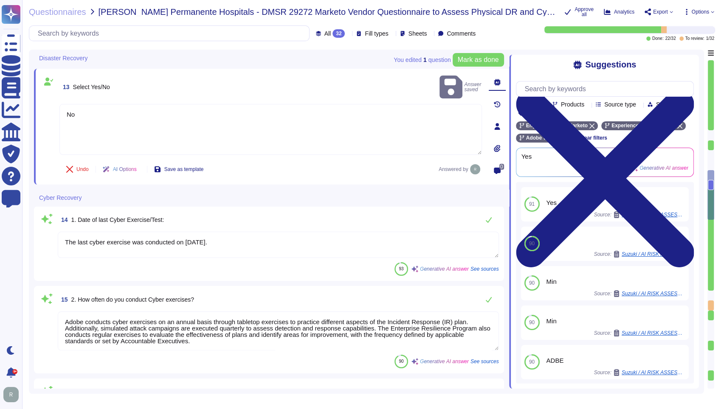
type textarea "Yes, Adobe has a cybersecurity risk assessment program. Management performs a r…"
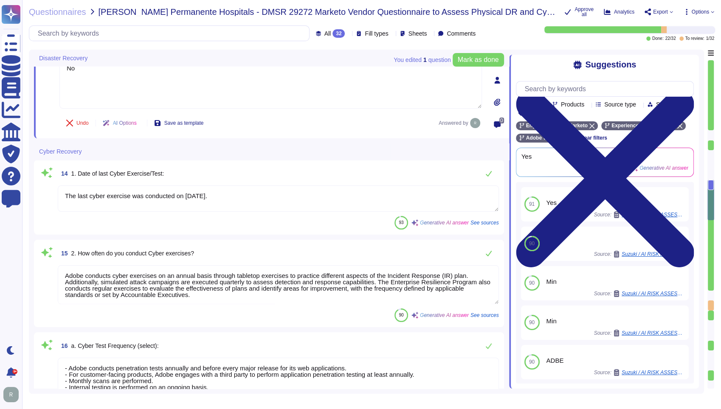
scroll to position [1030, 0]
click at [204, 194] on textarea "The last cyber exercise was conducted on [DATE]." at bounding box center [278, 197] width 441 height 26
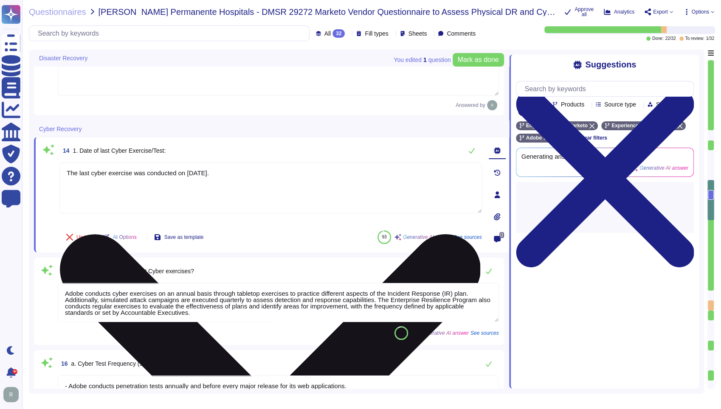
type textarea "Yes, Adobe has a cybersecurity risk assessment program. Management performs a r…"
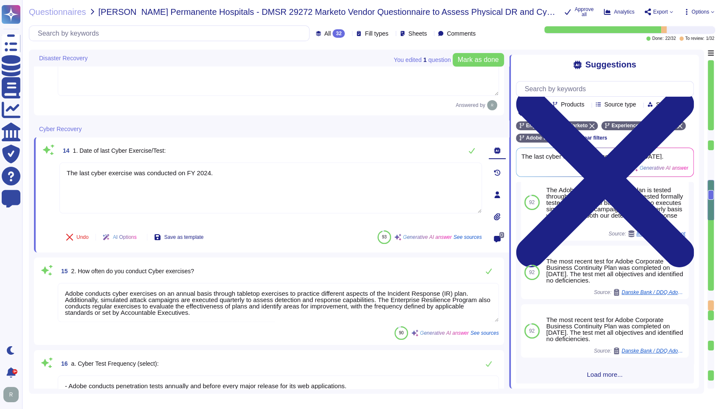
scroll to position [135, 0]
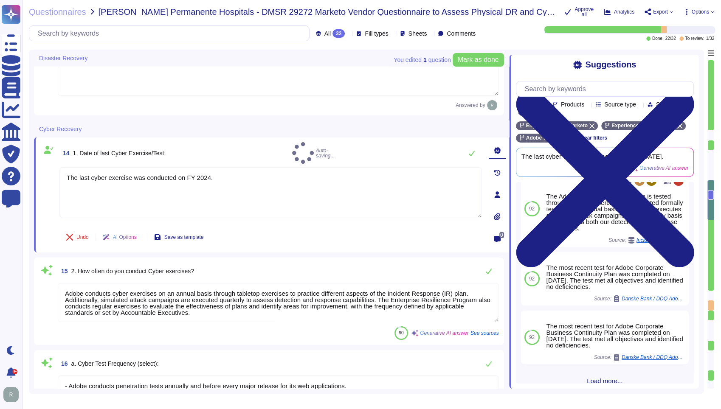
type textarea "The last cyber exercise was conducted on FY 2024."
click at [285, 251] on div "9 4. Based on the last DR Exercise/Test what is the application’s Recovery Poin…" at bounding box center [271, 412] width 475 height 2786
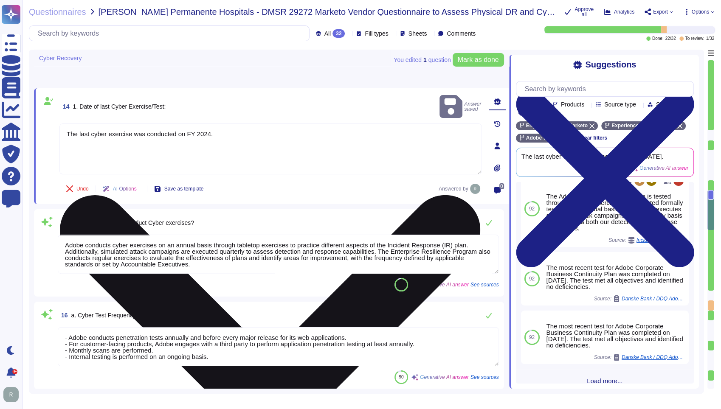
type textarea "Adobe employs a variety of tools for proactive monitoring of cybersecurity thre…"
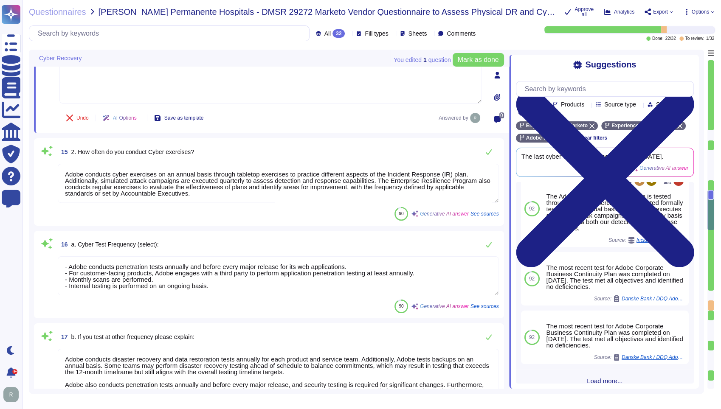
click at [257, 210] on div "90 Generative AI answer See sources" at bounding box center [278, 214] width 441 height 14
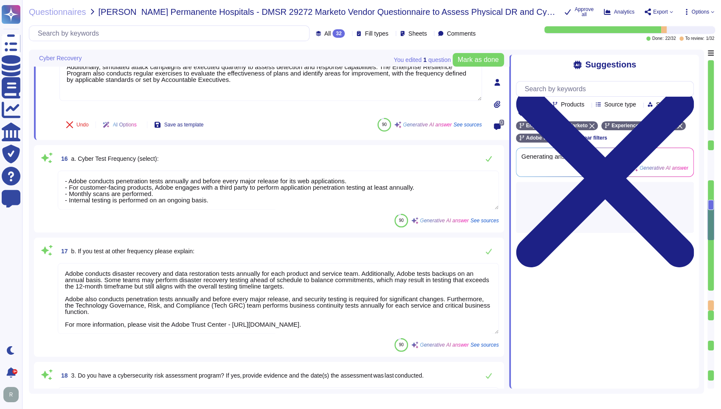
scroll to position [1219, 0]
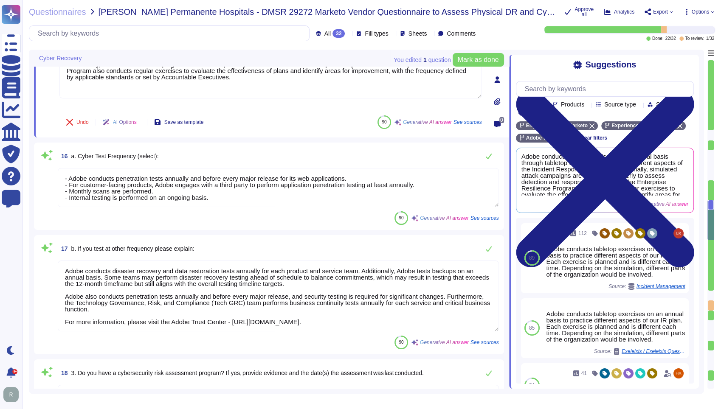
click at [70, 177] on textarea "- Adobe conducts penetration tests annually and before every major release for …" at bounding box center [278, 187] width 441 height 39
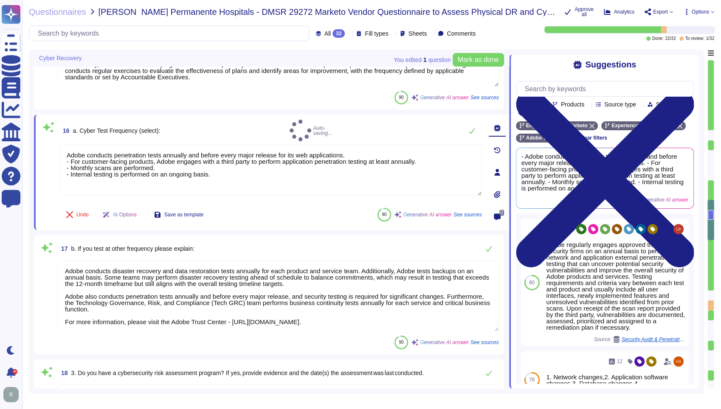
type textarea "Adobe conducts penetration tests annually and before every major release for it…"
click at [293, 230] on div "14 1. Date of last Cyber Exercise/Test: The last cyber exercise was conducted o…" at bounding box center [271, 217] width 475 height 2772
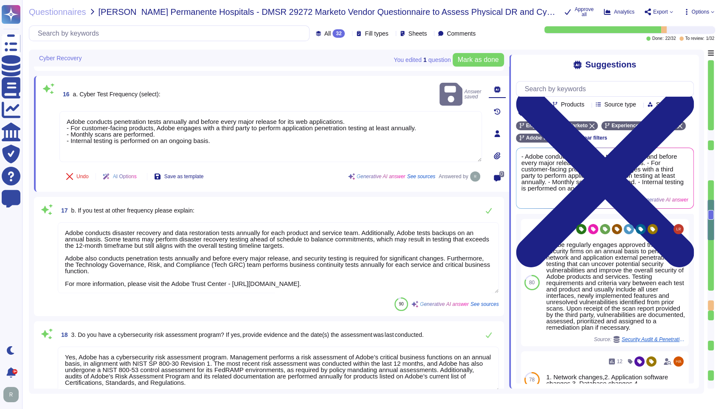
type textarea "Adobe implements a comprehensive set of cybersecurity guidelines to prohibit ma…"
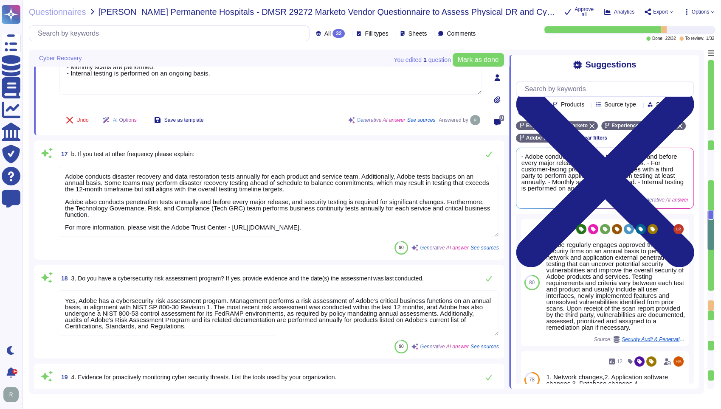
scroll to position [0, 0]
click at [199, 259] on div "14 1. Date of last Cyber Exercise/Test: The last cyber exercise was conducted o…" at bounding box center [271, 124] width 475 height 2777
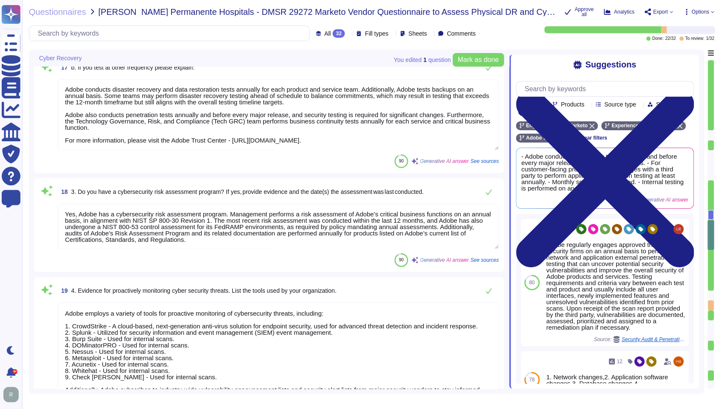
scroll to position [1408, 0]
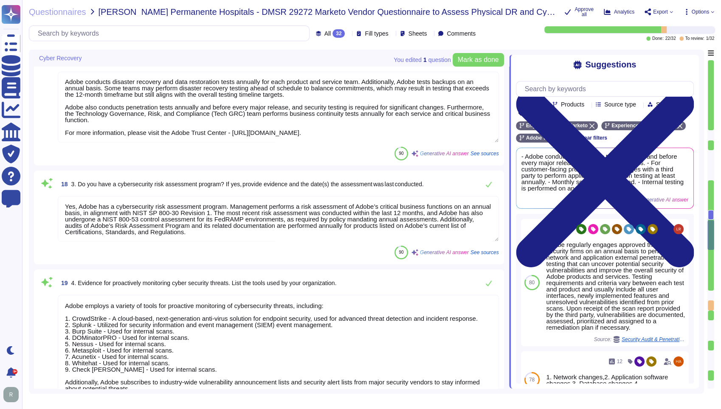
click at [709, 135] on div at bounding box center [711, 135] width 6 height 10
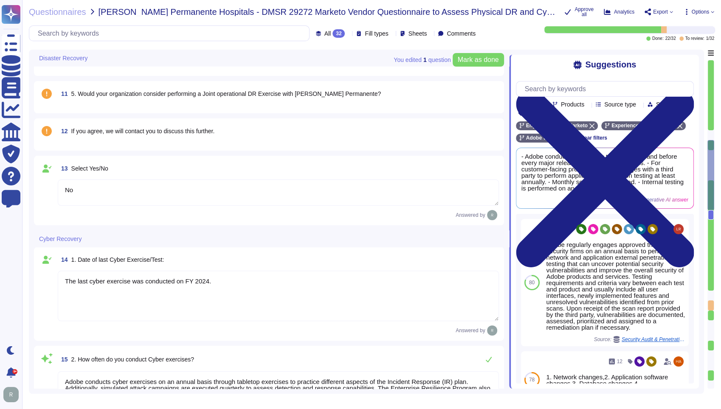
type textarea "Lorem’i dolorsit ametcons adipisc elitsed do eiusmodtempo incidid utl etdolore …"
type textarea "No"
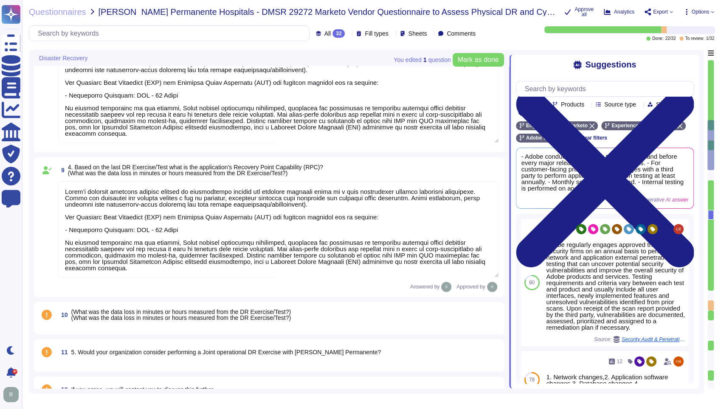
type textarea "Adobe conducts its IT disaster recovery tests annually, which translates to a f…"
type textarea "Adobe conducts disaster recovery and data restoration tests annually for each p…"
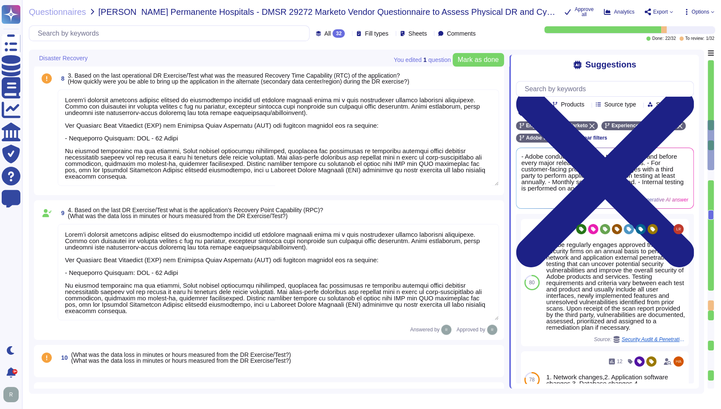
scroll to position [599, 0]
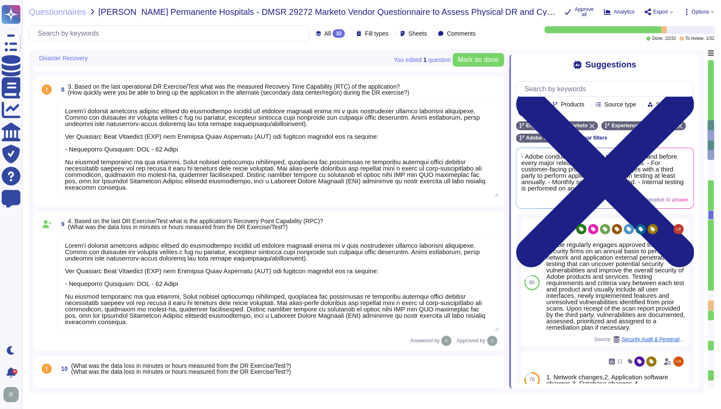
click at [155, 148] on textarea at bounding box center [278, 149] width 441 height 96
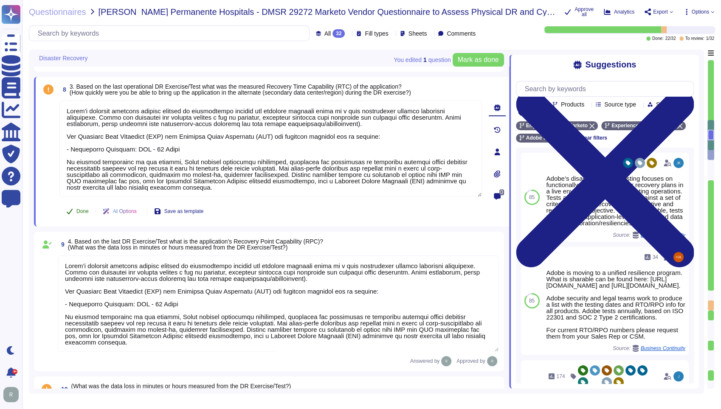
click at [72, 208] on icon at bounding box center [69, 211] width 7 height 7
click at [712, 166] on div at bounding box center [711, 165] width 6 height 30
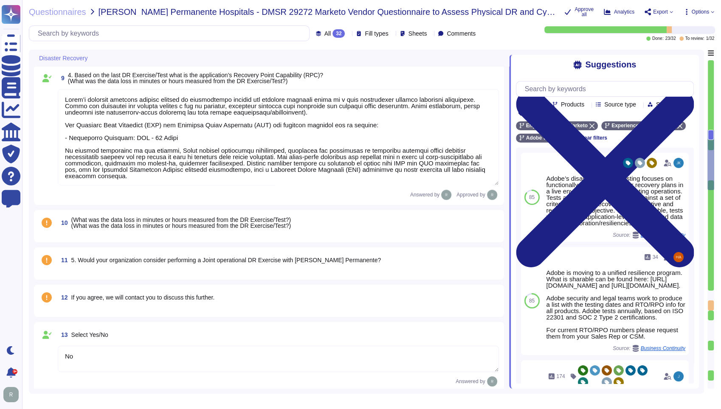
type textarea "Adobe conducts cyber exercises on an annual basis through tabletop exercises to…"
type textarea "Adobe conducts penetration tests annually and before every major release for it…"
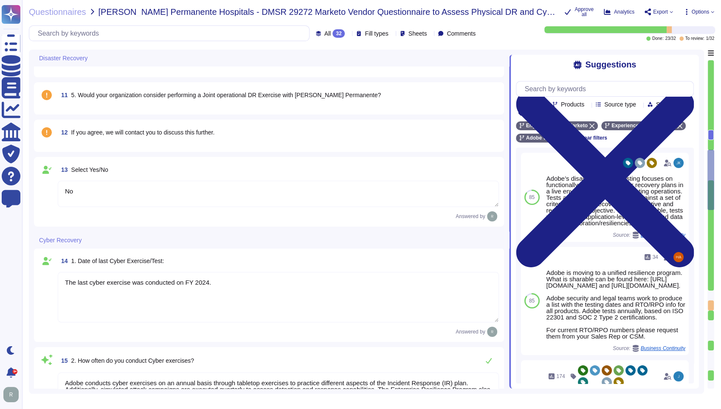
type textarea "Adobe conducts disaster recovery and data restoration tests annually for each p…"
click at [244, 95] on span "5. Would your organization consider performing a Joint operational DR Exercise …" at bounding box center [226, 94] width 310 height 7
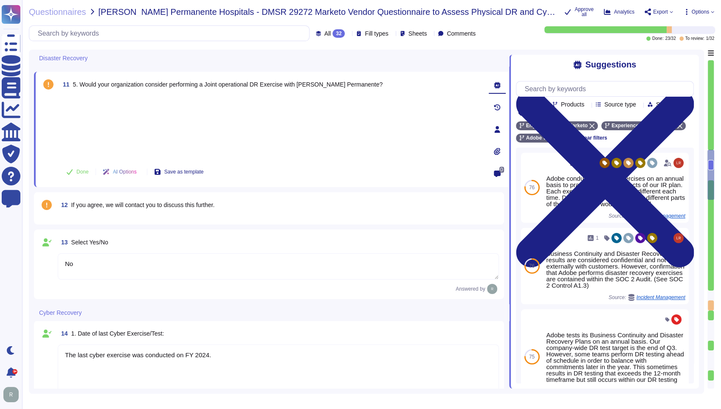
type textarea "Adobe conducts disaster recovery and data restoration tests annually for each p…"
click at [75, 165] on button "Done" at bounding box center [77, 171] width 36 height 17
click at [148, 197] on span "12 If you agree, we will contact you to discuss this further." at bounding box center [136, 204] width 157 height 15
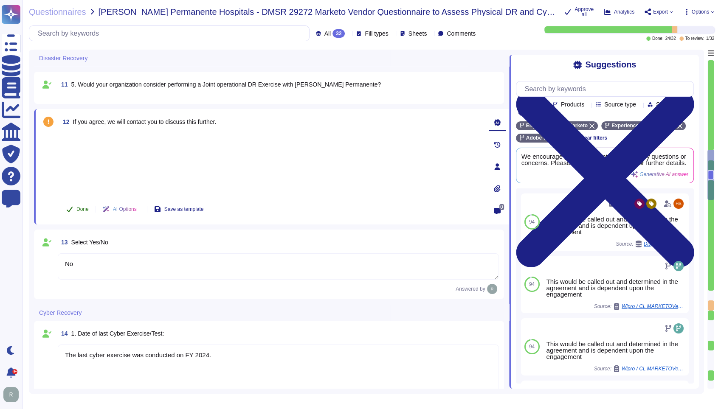
click at [73, 206] on button "Done" at bounding box center [77, 209] width 36 height 17
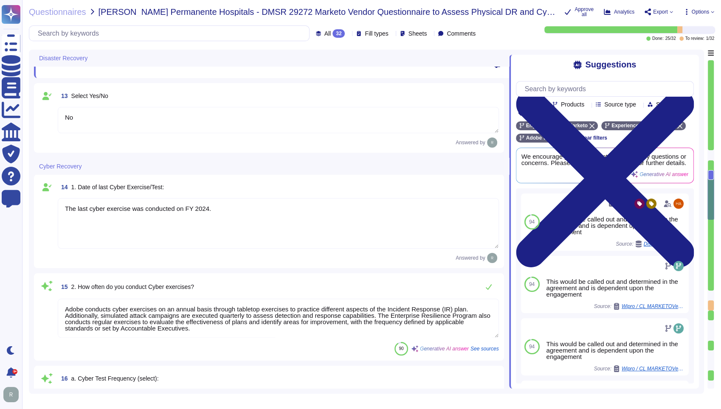
type textarea "Yes, Adobe has a cybersecurity risk assessment program. Management performs a r…"
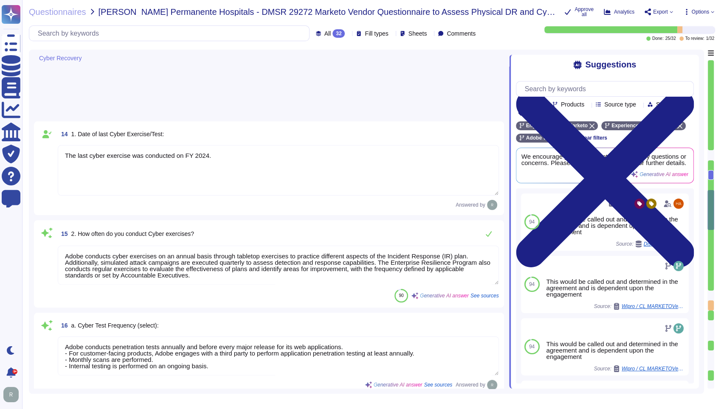
type textarea "Adobe employs a variety of tools for proactive monitoring of cybersecurity thre…"
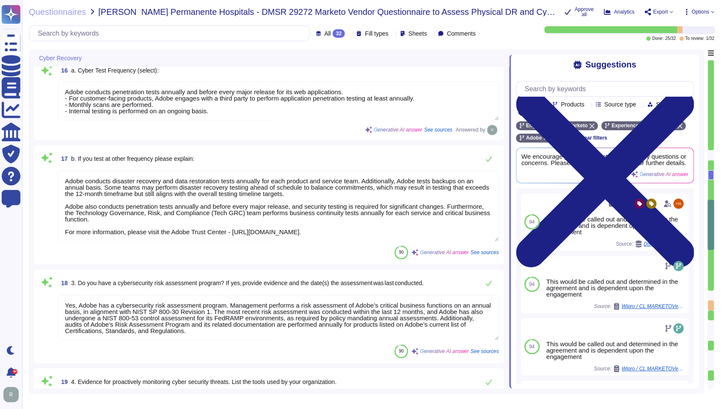
type textarea "Adobe implements a comprehensive set of cybersecurity guidelines to prohibit ma…"
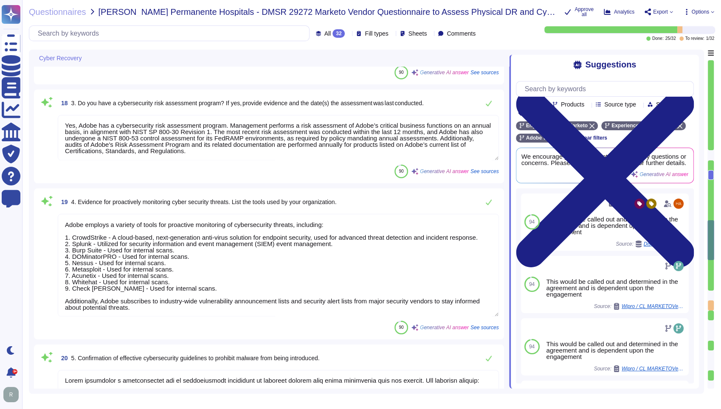
type textarea "Adobe has a documented and approved incident response plan that is reviewed and…"
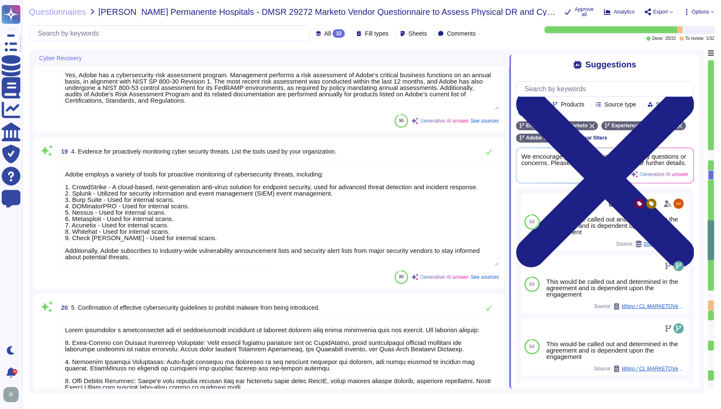
scroll to position [1582, 0]
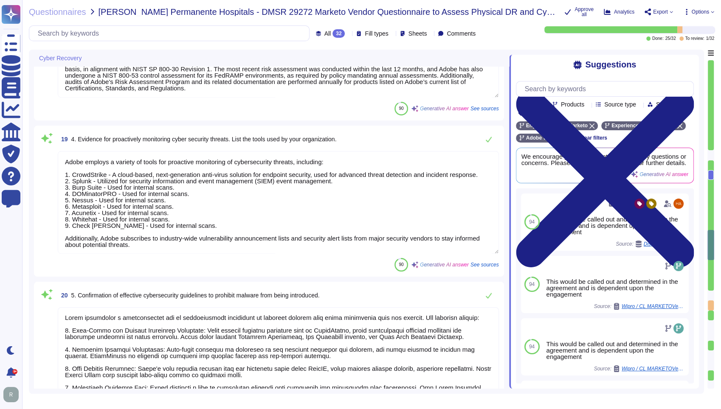
click at [711, 152] on div at bounding box center [711, 155] width 6 height 10
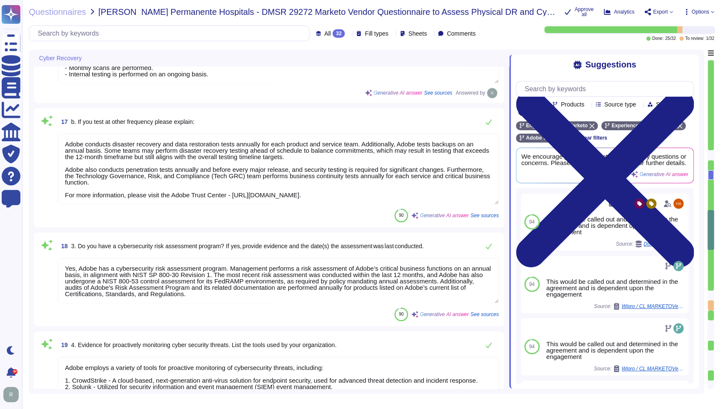
type textarea "The last cyber exercise was conducted on FY 2024."
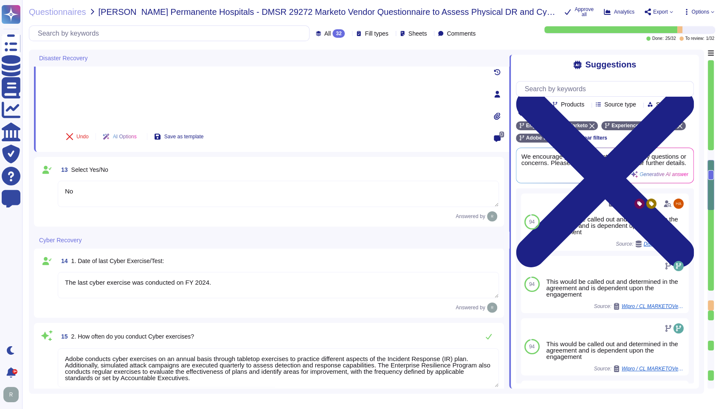
type textarea "Lorem’i dolorsit ametcons adipisc elitsed do eiusmodtempo incidid utl etdolore …"
type textarea "No"
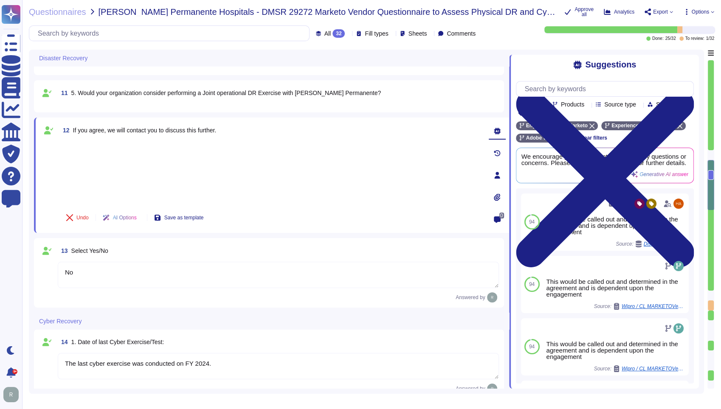
scroll to position [878, 0]
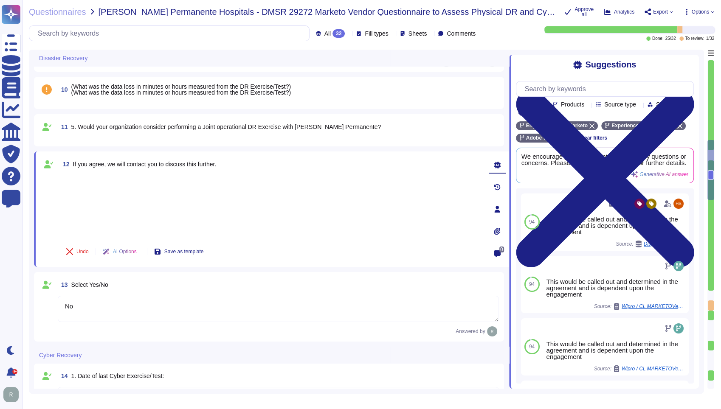
type textarea "Lorem’i dolorsit ametcons adipisc elitsed do eiusmodtempo incidid utl etdolore …"
